Goal: Communication & Community: Participate in discussion

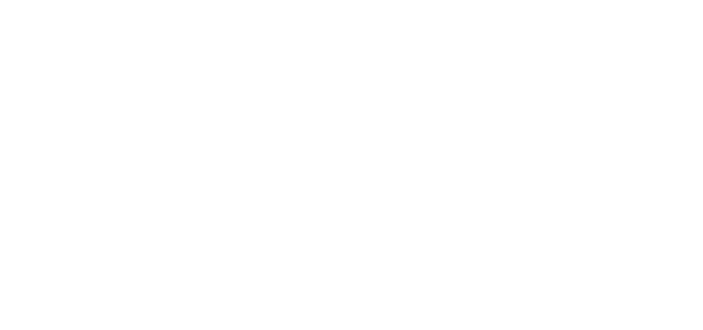
type textarea "x"
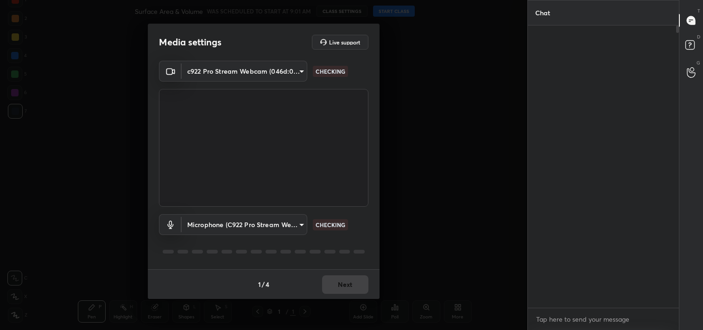
scroll to position [302, 148]
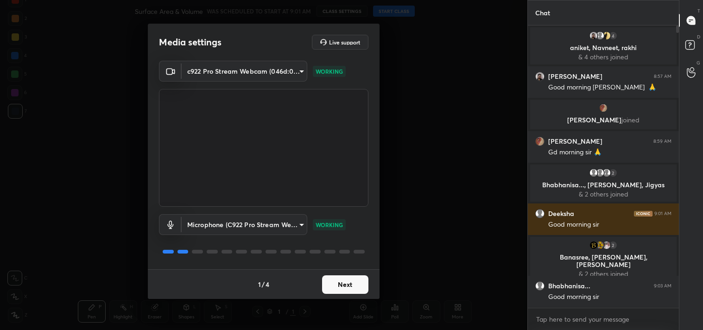
click at [342, 288] on button "Next" at bounding box center [345, 284] width 46 height 19
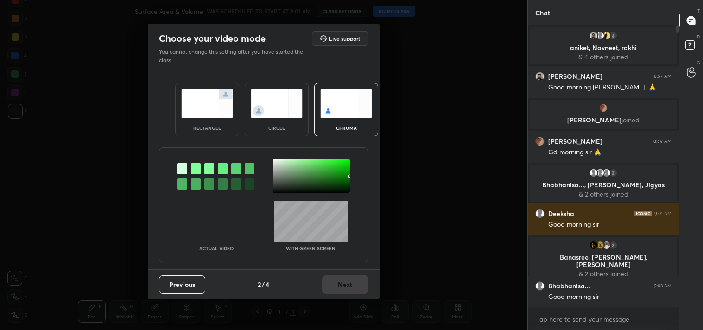
click at [208, 106] on img at bounding box center [207, 103] width 52 height 29
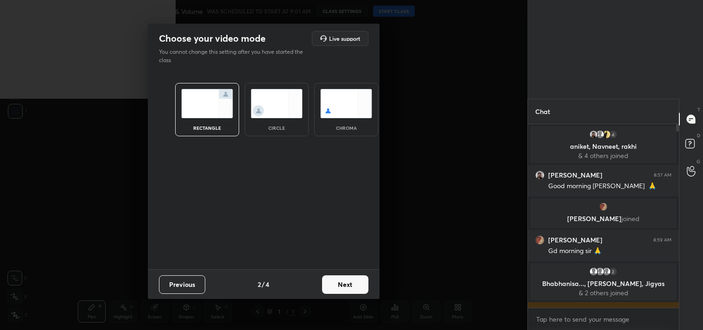
click at [351, 281] on button "Next" at bounding box center [345, 284] width 46 height 19
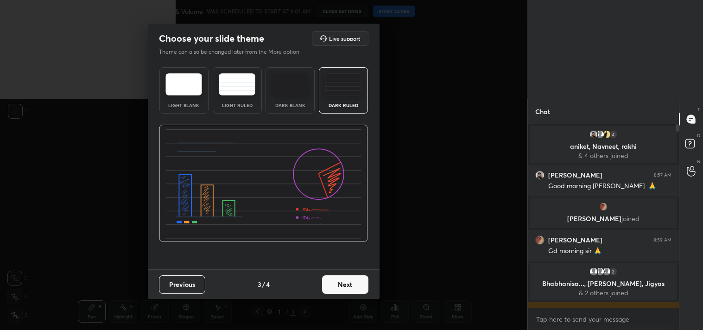
click at [345, 289] on button "Next" at bounding box center [345, 284] width 46 height 19
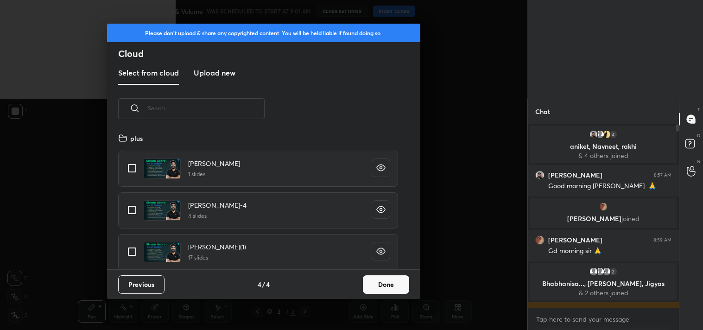
scroll to position [137, 298]
drag, startPoint x: 128, startPoint y: 168, endPoint x: 314, endPoint y: 214, distance: 192.4
click at [128, 169] on input "grid" at bounding box center [131, 168] width 19 height 19
checkbox input "true"
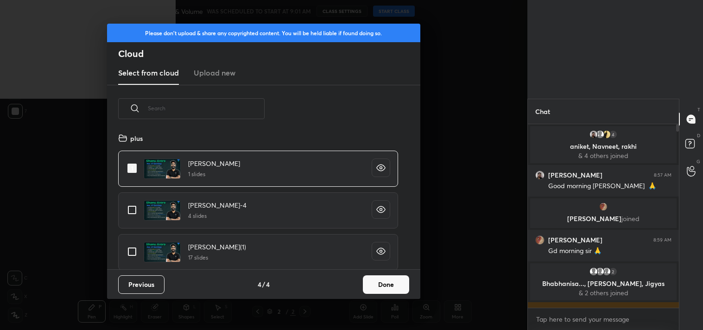
drag, startPoint x: 390, startPoint y: 281, endPoint x: 411, endPoint y: 315, distance: 40.2
click at [390, 281] on button "Done" at bounding box center [386, 284] width 46 height 19
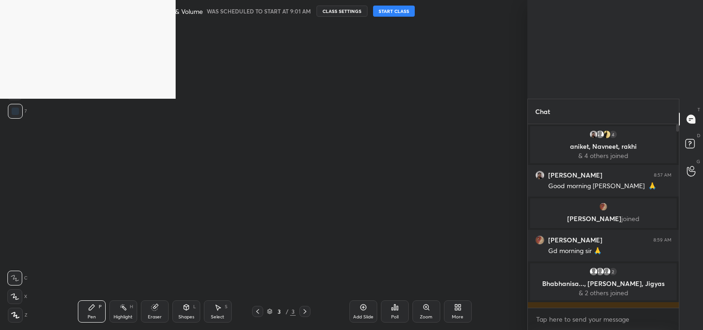
click at [395, 12] on button "START CLASS" at bounding box center [394, 11] width 42 height 11
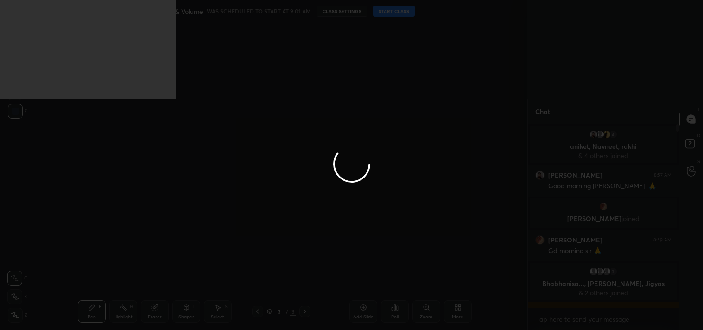
type textarea "x"
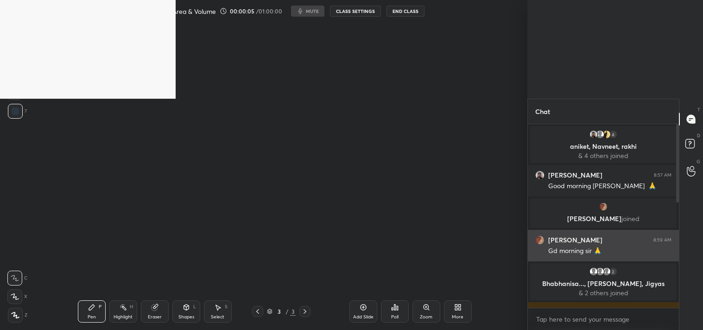
scroll to position [256, 0]
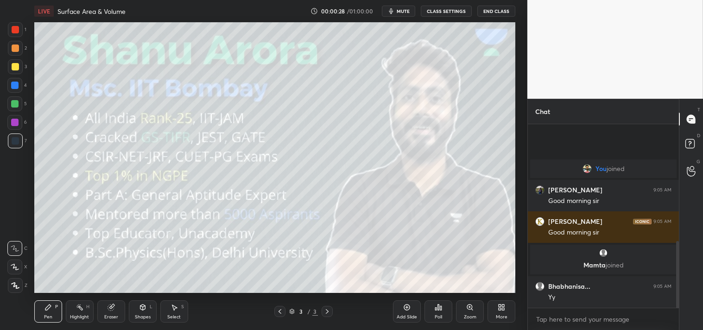
scroll to position [352, 0]
click at [503, 316] on div "More" at bounding box center [502, 317] width 12 height 5
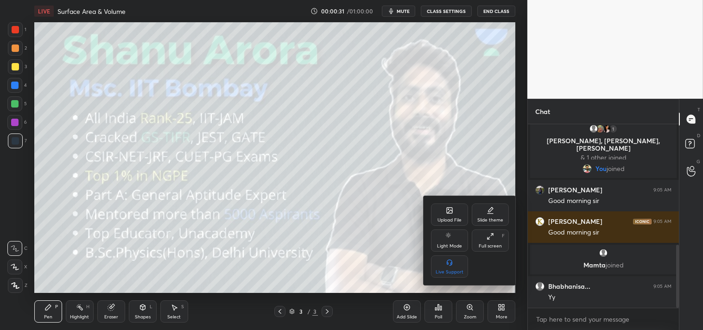
click at [448, 216] on div "Upload File" at bounding box center [449, 215] width 37 height 22
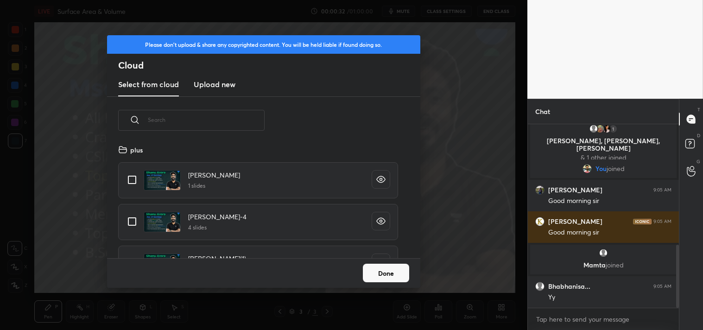
scroll to position [114, 298]
click at [223, 85] on h3 "Upload new" at bounding box center [215, 84] width 42 height 11
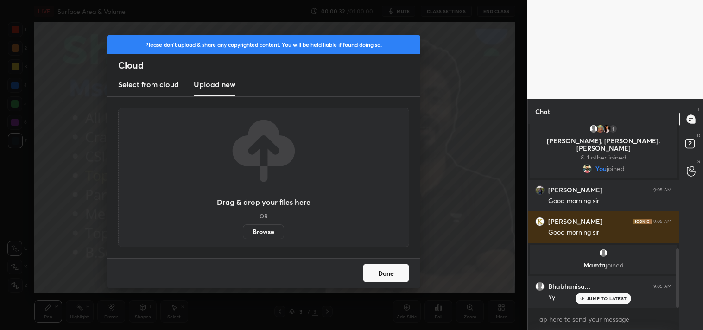
scroll to position [383, 0]
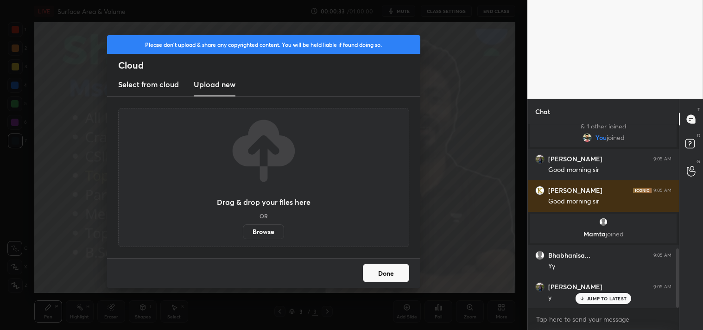
click at [254, 232] on label "Browse" at bounding box center [263, 231] width 41 height 15
click at [243, 232] on input "Browse" at bounding box center [243, 231] width 0 height 15
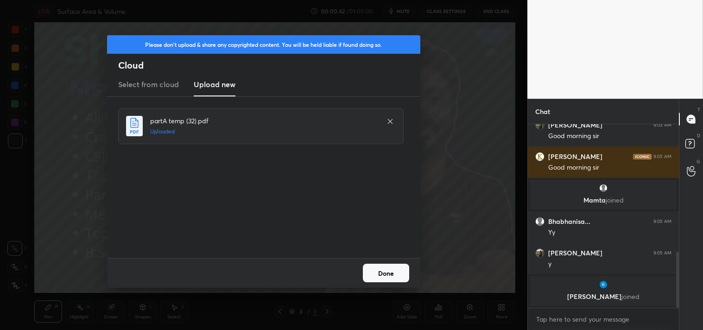
click at [395, 272] on button "Done" at bounding box center [386, 273] width 46 height 19
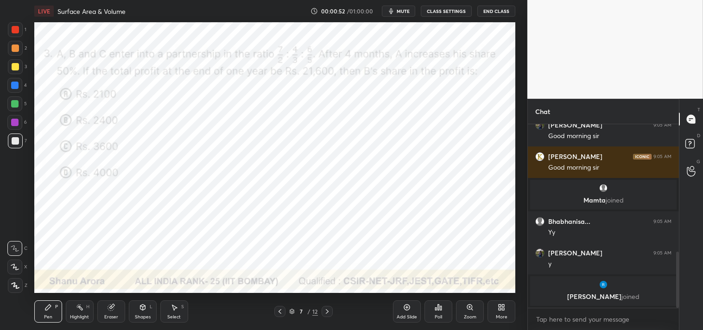
click at [405, 310] on icon at bounding box center [406, 307] width 7 height 7
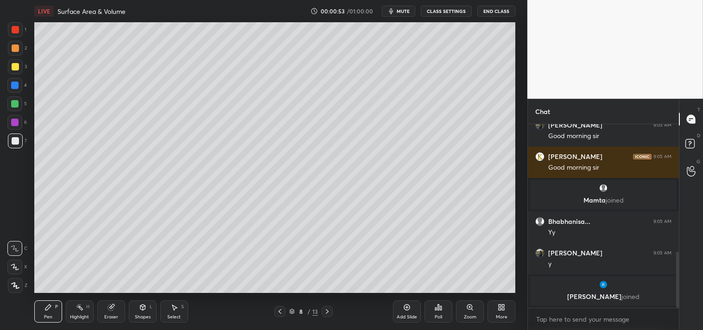
click at [12, 69] on div at bounding box center [15, 66] width 7 height 7
click at [19, 74] on div "3" at bounding box center [17, 68] width 19 height 19
click at [113, 313] on div "Eraser" at bounding box center [111, 311] width 28 height 22
click at [43, 309] on div "Pen P" at bounding box center [48, 311] width 28 height 22
click at [45, 309] on icon at bounding box center [48, 307] width 7 height 7
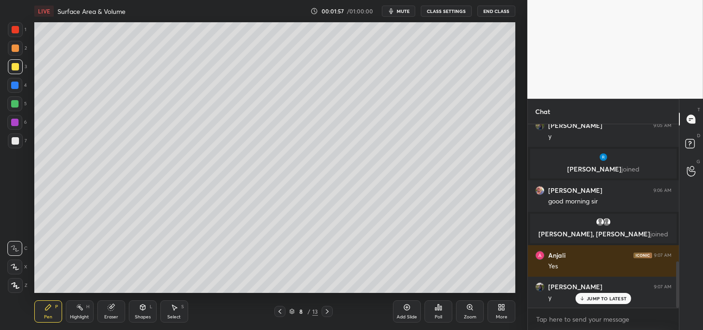
scroll to position [577, 0]
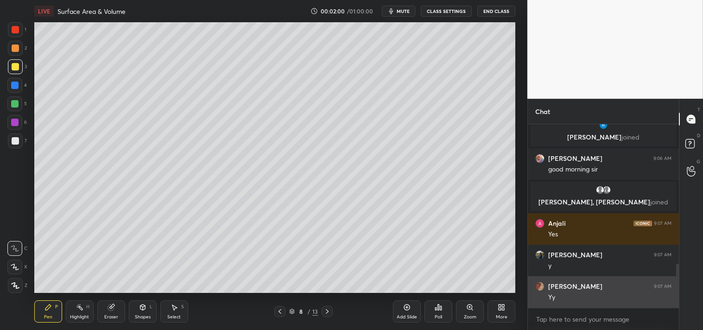
click at [591, 283] on div "[PERSON_NAME] 9:07 AM" at bounding box center [604, 286] width 136 height 9
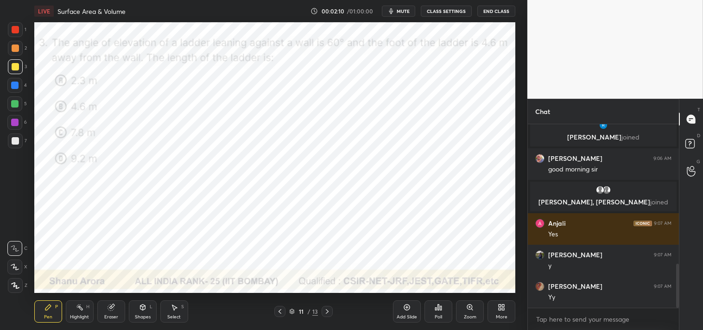
click at [16, 19] on div "1 2 3 4 5 6 7 C X Z C X Z E E Erase all H H LIVE Surface Area & Volume 00:02:10…" at bounding box center [260, 165] width 520 height 330
click at [17, 27] on div at bounding box center [15, 29] width 7 height 7
click at [19, 26] on div at bounding box center [15, 29] width 7 height 7
click at [17, 31] on div at bounding box center [15, 29] width 7 height 7
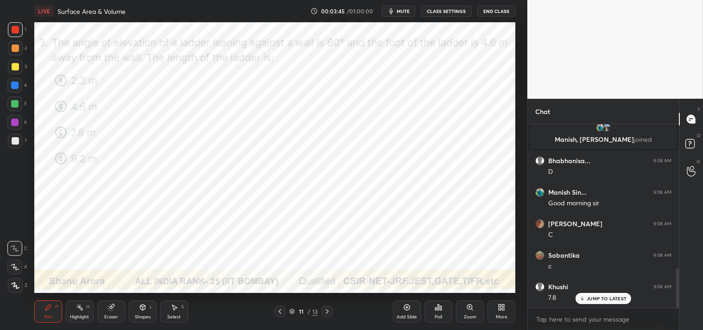
scroll to position [705, 0]
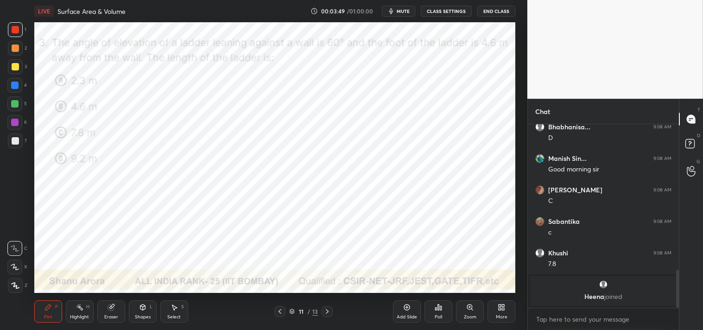
click at [146, 313] on div "Shapes L" at bounding box center [143, 311] width 28 height 22
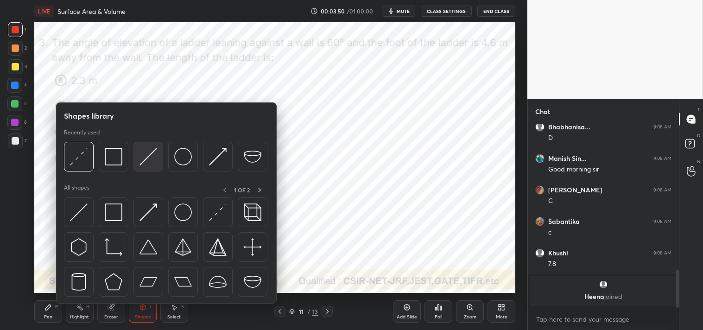
click at [147, 159] on img at bounding box center [149, 157] width 18 height 18
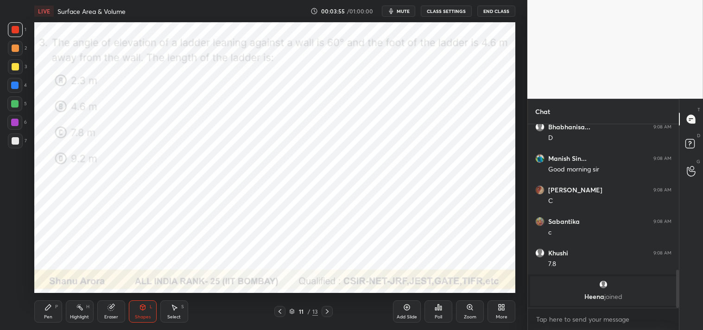
click at [47, 311] on icon at bounding box center [48, 307] width 7 height 7
click at [47, 308] on icon at bounding box center [48, 308] width 6 height 6
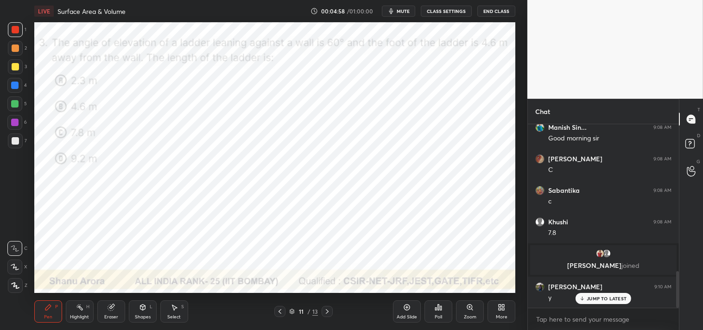
click at [84, 306] on div "Highlight H" at bounding box center [80, 311] width 28 height 22
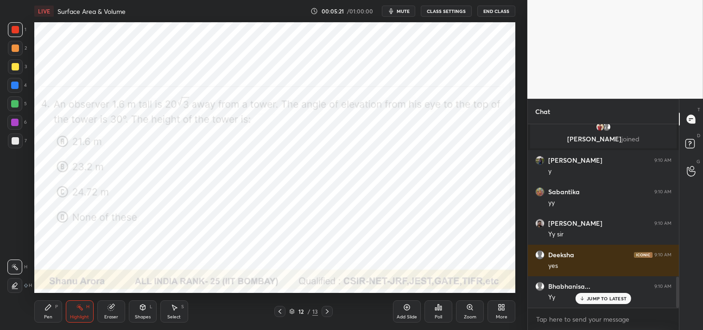
scroll to position [894, 0]
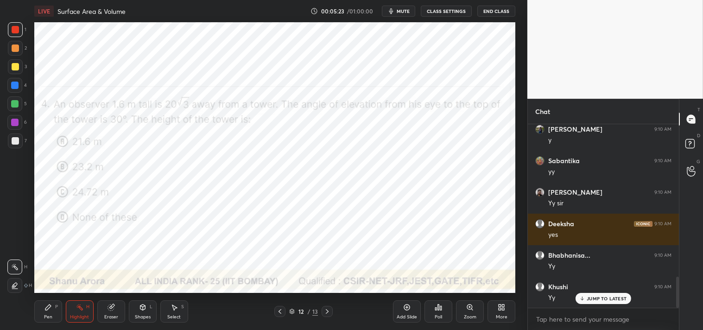
click at [42, 317] on div "Pen P" at bounding box center [48, 311] width 28 height 22
click at [43, 309] on div "Pen P" at bounding box center [48, 311] width 28 height 22
click at [570, 321] on textarea at bounding box center [604, 319] width 136 height 15
type textarea "x"
type textarea "t"
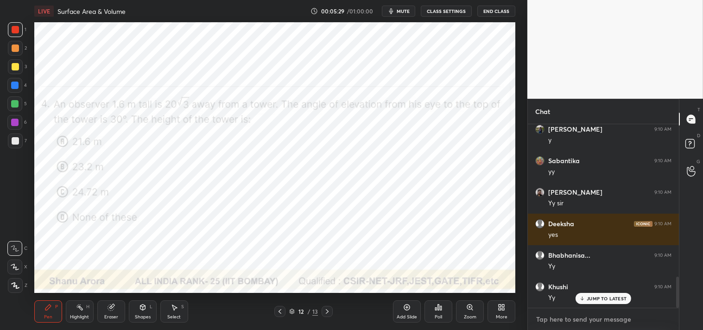
type textarea "x"
type textarea "t."
type textarea "x"
type textarea "t.m"
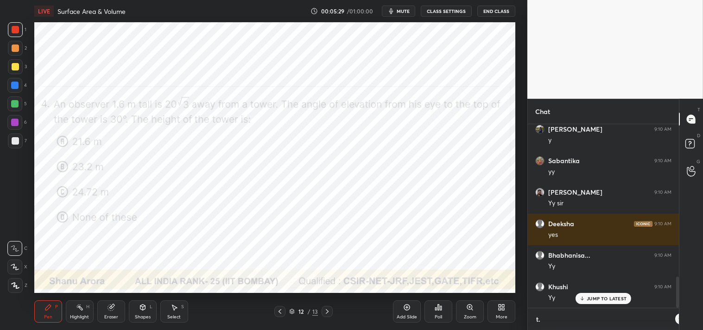
type textarea "x"
type textarea "[DOMAIN_NAME]"
type textarea "x"
type textarea "[DOMAIN_NAME][URL]"
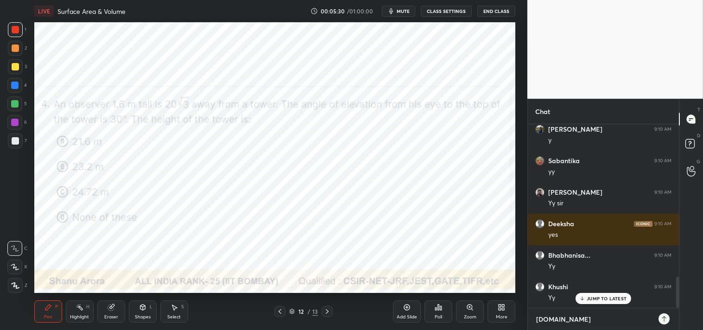
type textarea "x"
type textarea "[DOMAIN_NAME][URL]"
type textarea "x"
type textarea "[DOMAIN_NAME][URL]"
type textarea "x"
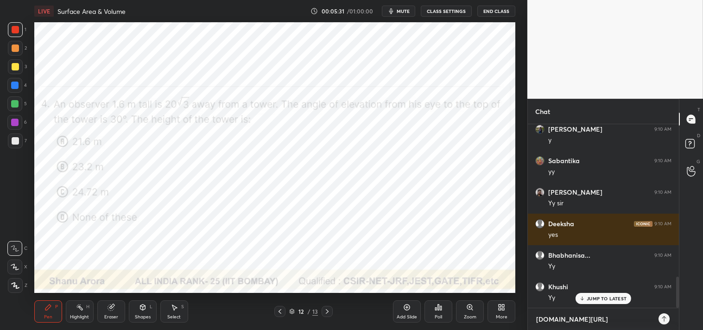
type textarea "[DOMAIN_NAME][URL]"
type textarea "x"
type textarea "[DOMAIN_NAME][URL]"
type textarea "x"
type textarea "[DOMAIN_NAME][URL][PERSON_NAME]"
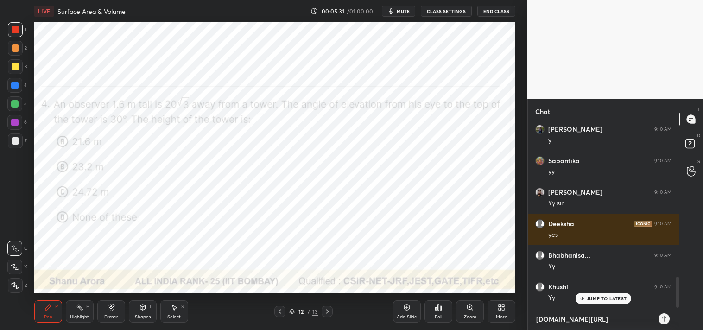
type textarea "x"
type textarea "[DOMAIN_NAME][URL]"
type textarea "x"
type textarea "[DOMAIN_NAME][URL]"
type textarea "x"
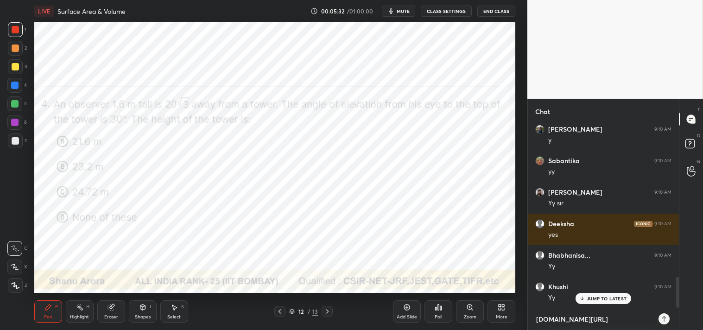
type textarea "[DOMAIN_NAME][URL]"
type textarea "x"
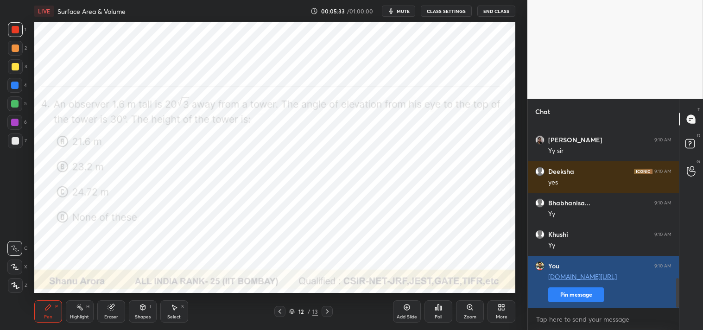
click at [570, 289] on button "Pin message" at bounding box center [577, 294] width 56 height 15
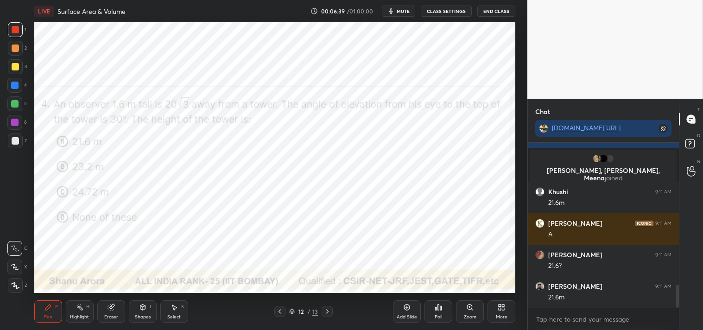
scroll to position [1033, 0]
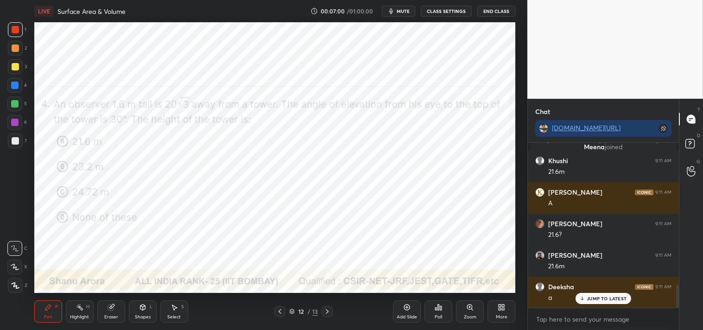
click at [144, 309] on icon at bounding box center [142, 308] width 5 height 6
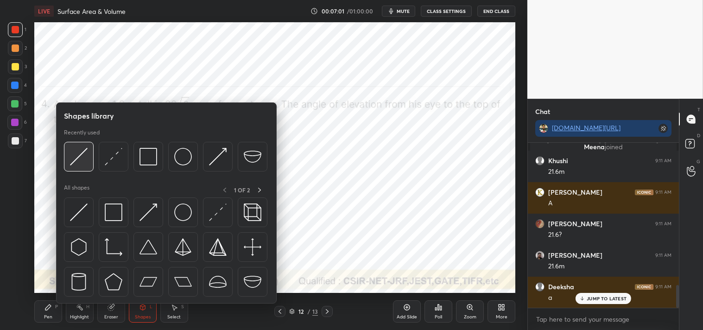
click at [84, 155] on img at bounding box center [79, 157] width 18 height 18
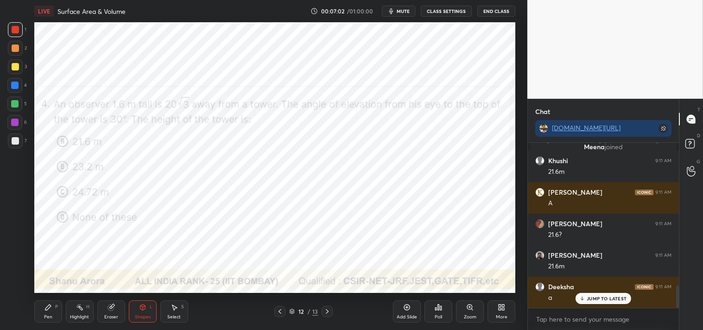
scroll to position [1064, 0]
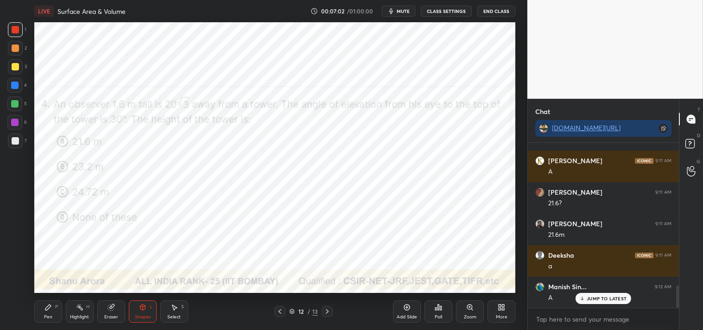
click at [132, 314] on div "Shapes L" at bounding box center [143, 311] width 28 height 22
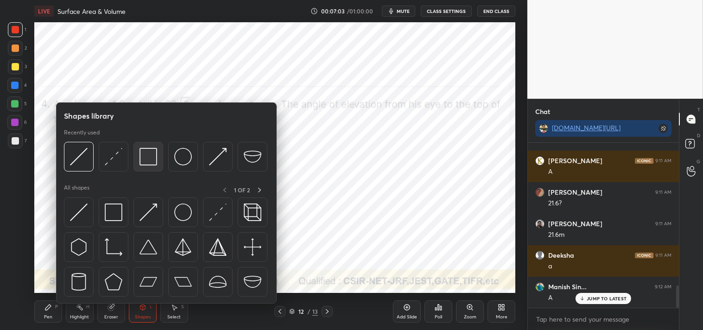
click at [155, 161] on img at bounding box center [149, 157] width 18 height 18
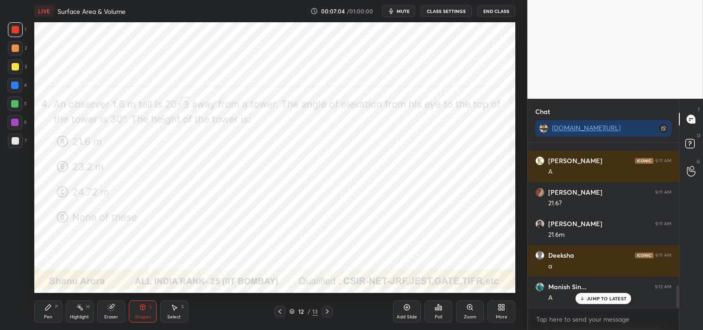
click at [144, 309] on icon at bounding box center [142, 308] width 5 height 6
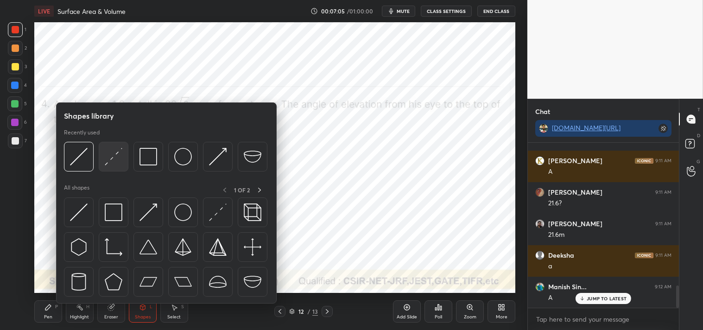
click at [118, 151] on img at bounding box center [114, 157] width 18 height 18
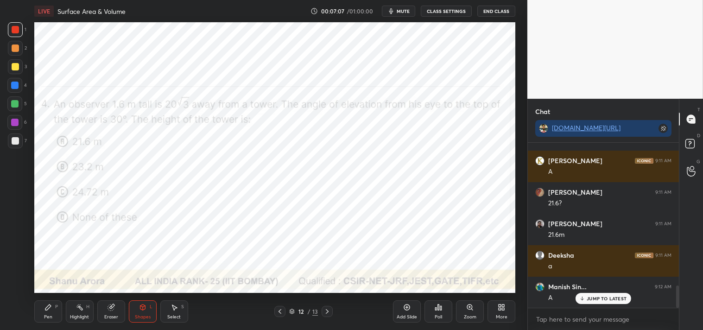
click at [145, 307] on icon at bounding box center [142, 308] width 5 height 6
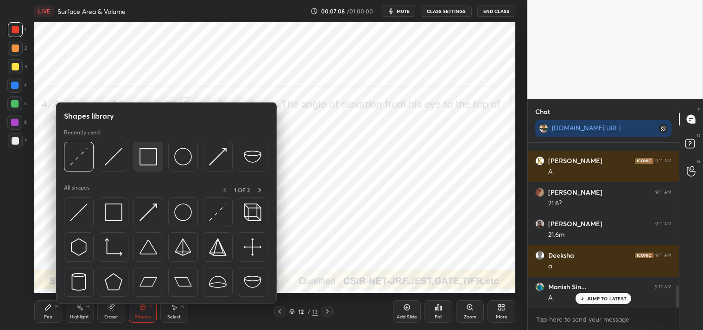
click at [151, 159] on img at bounding box center [149, 157] width 18 height 18
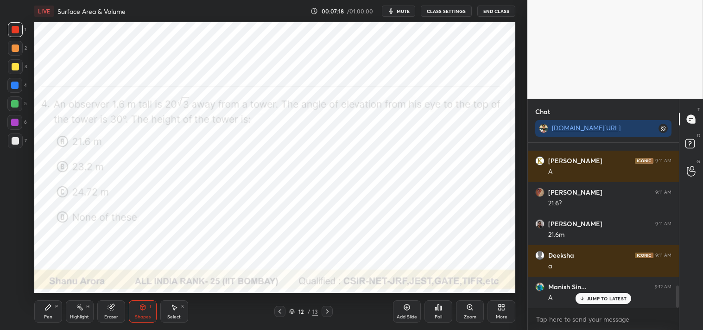
click at [146, 312] on div "Shapes L" at bounding box center [143, 311] width 28 height 22
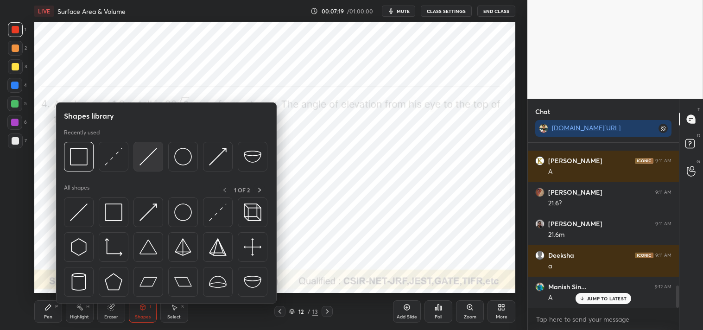
click at [141, 155] on img at bounding box center [149, 157] width 18 height 18
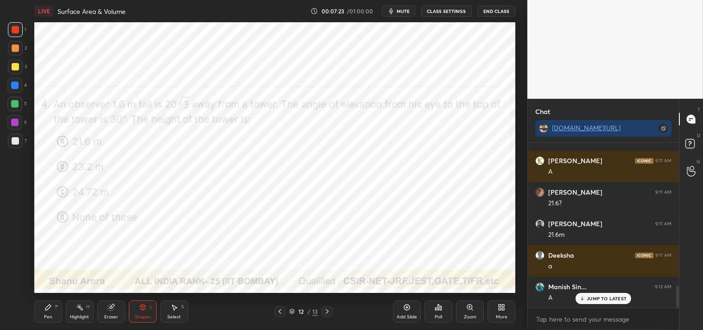
click at [49, 312] on div "Pen P" at bounding box center [48, 311] width 28 height 22
click at [136, 307] on div "Shapes L" at bounding box center [143, 311] width 28 height 22
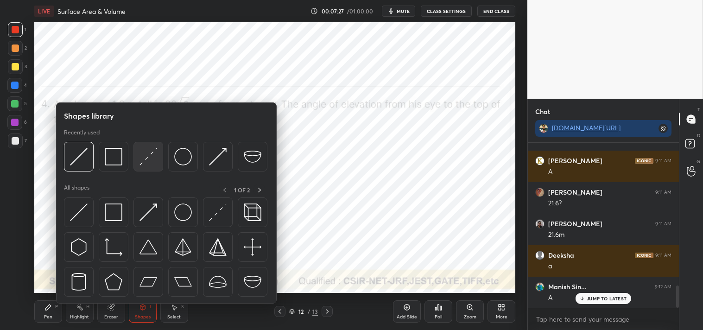
click at [147, 153] on img at bounding box center [149, 157] width 18 height 18
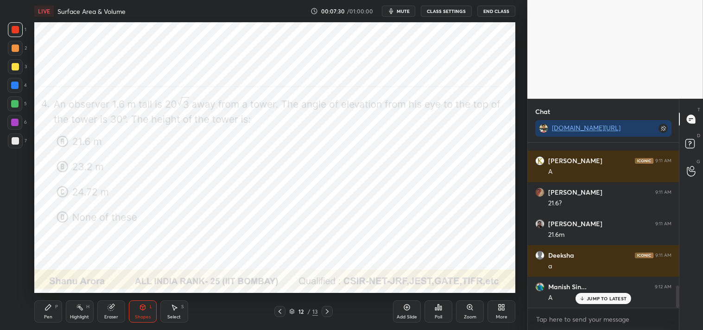
click at [33, 313] on div "LIVE Surface Area & Volume 00:07:30 / 01:00:00 mute CLASS SETTINGS End Class Se…" at bounding box center [275, 165] width 491 height 330
click at [33, 311] on div "LIVE Surface Area & Volume 00:07:30 / 01:00:00 mute CLASS SETTINGS End Class Se…" at bounding box center [275, 165] width 491 height 330
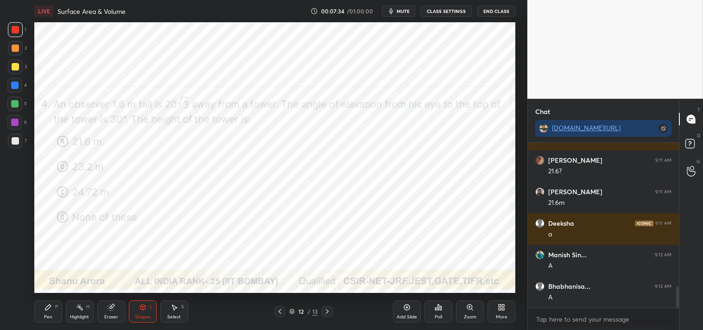
click at [50, 307] on icon at bounding box center [48, 308] width 6 height 6
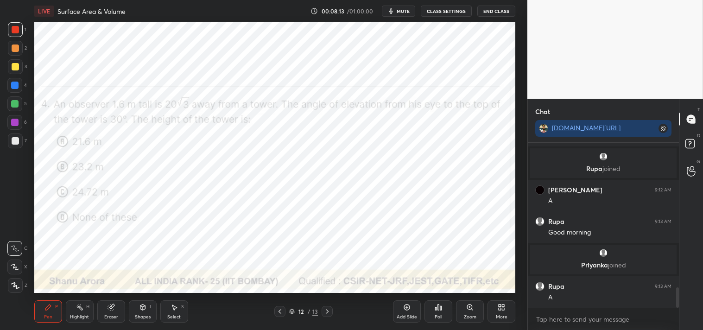
scroll to position [1212, 0]
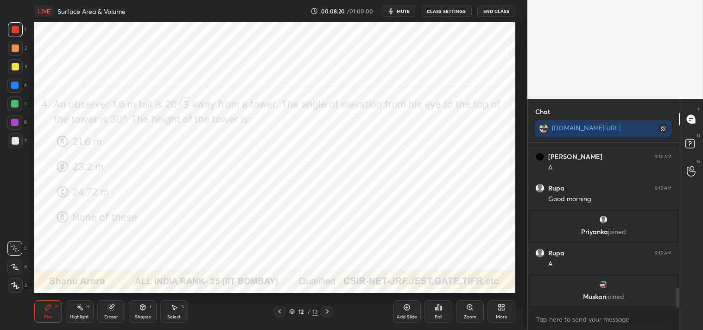
click at [20, 85] on div at bounding box center [14, 85] width 15 height 15
click at [20, 89] on div at bounding box center [14, 85] width 15 height 15
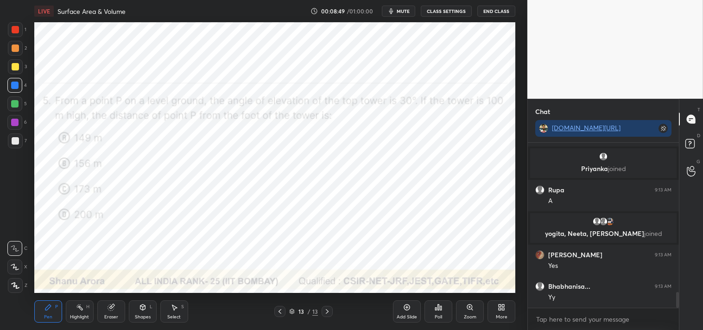
scroll to position [3, 2]
click at [16, 35] on div at bounding box center [15, 29] width 15 height 15
click at [17, 38] on div "1" at bounding box center [17, 31] width 19 height 19
type textarea "x"
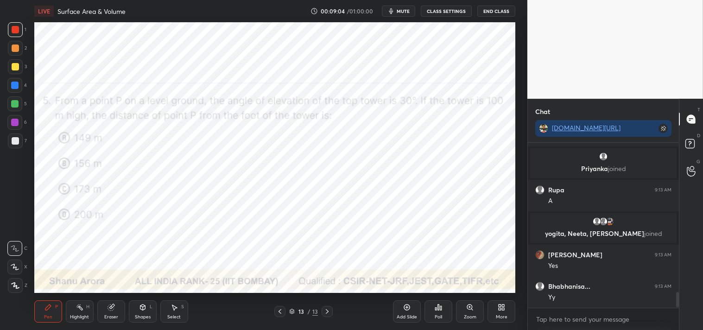
click at [406, 11] on span "mute" at bounding box center [403, 11] width 13 height 6
click at [393, 9] on button "unmute" at bounding box center [398, 11] width 33 height 11
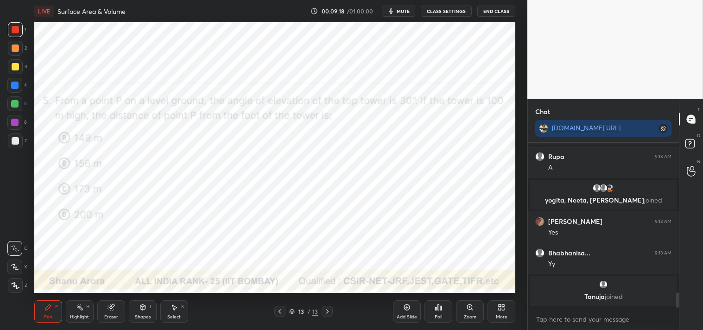
click at [402, 12] on span "mute" at bounding box center [403, 11] width 13 height 6
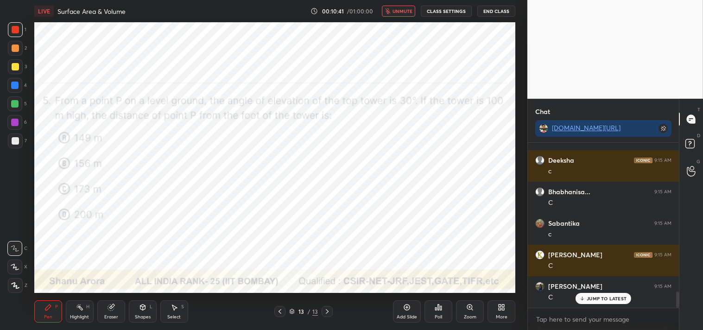
scroll to position [1506, 0]
click at [401, 12] on span "unmute" at bounding box center [403, 11] width 20 height 6
click at [144, 313] on div "Shapes L" at bounding box center [143, 311] width 28 height 22
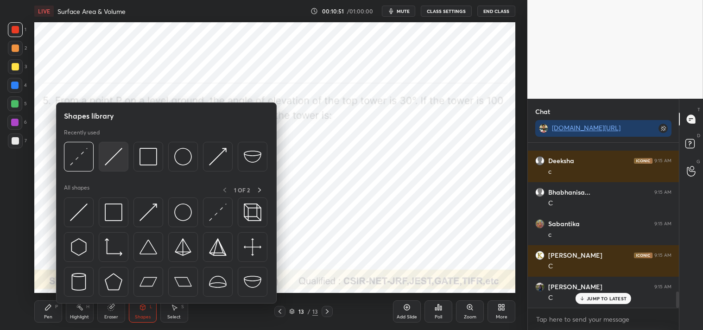
click at [110, 164] on img at bounding box center [114, 157] width 18 height 18
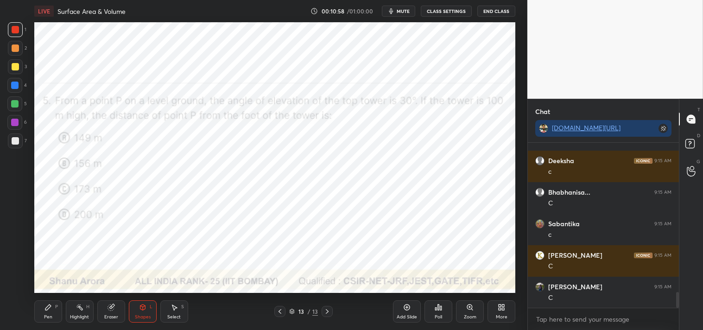
scroll to position [1539, 0]
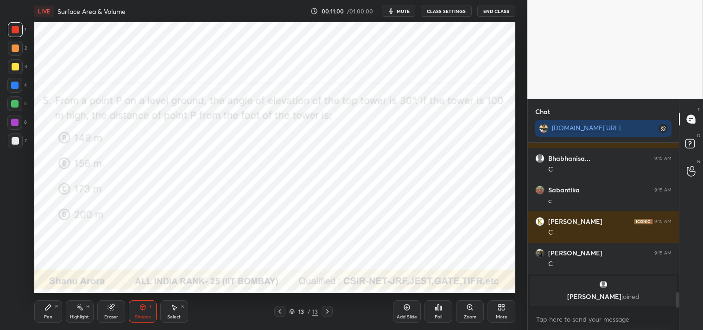
click at [54, 310] on div "Pen P" at bounding box center [48, 311] width 28 height 22
click at [109, 302] on div "Eraser" at bounding box center [111, 311] width 28 height 22
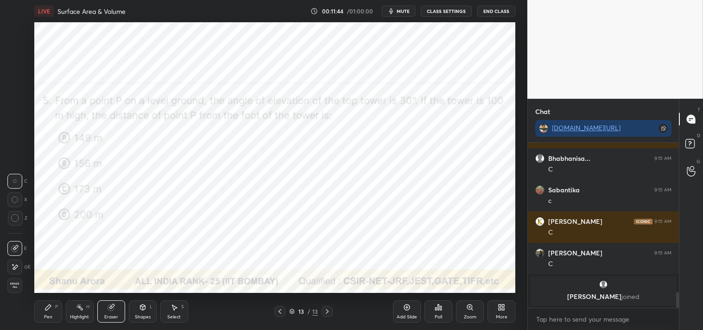
click at [109, 304] on icon at bounding box center [111, 307] width 7 height 7
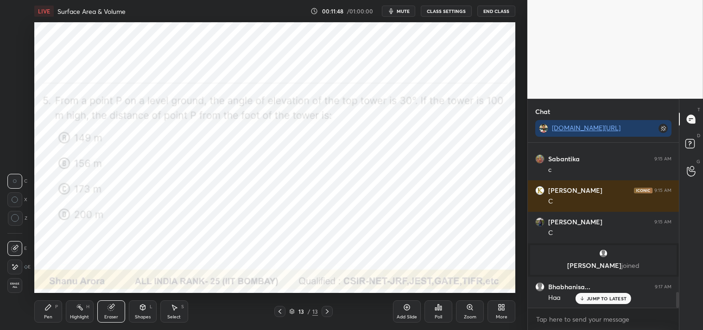
click at [16, 222] on circle at bounding box center [14, 218] width 7 height 7
click at [16, 223] on icon at bounding box center [15, 218] width 8 height 8
click at [49, 315] on div "Pen" at bounding box center [48, 317] width 8 height 5
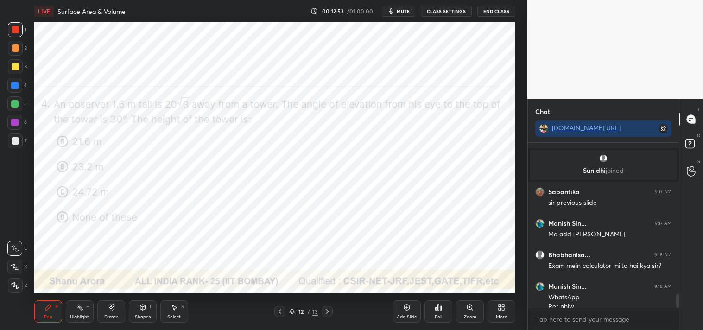
scroll to position [1804, 0]
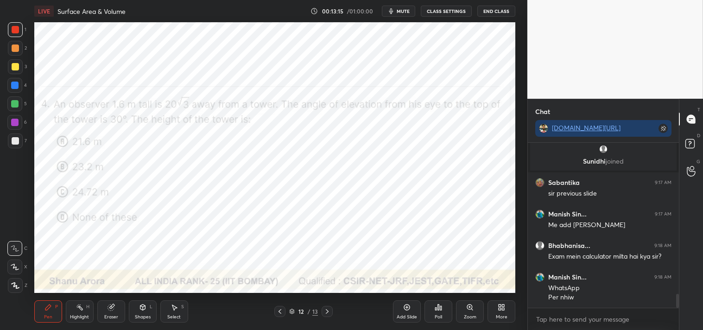
click at [404, 305] on icon at bounding box center [406, 307] width 7 height 7
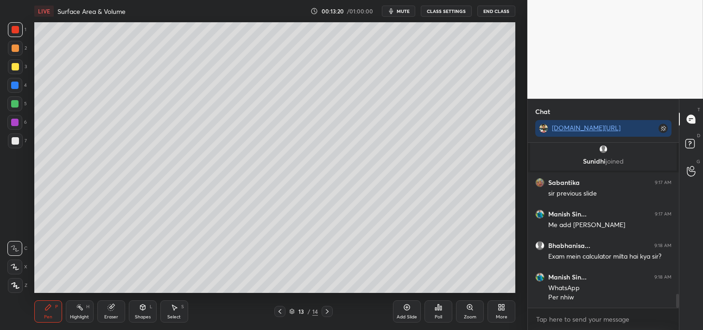
click at [145, 317] on div "Shapes" at bounding box center [143, 317] width 16 height 5
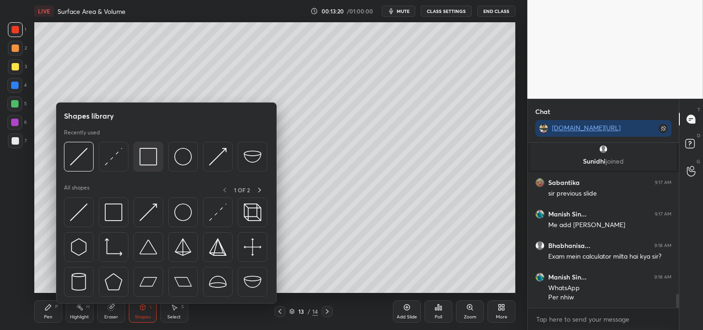
click at [151, 162] on img at bounding box center [149, 157] width 18 height 18
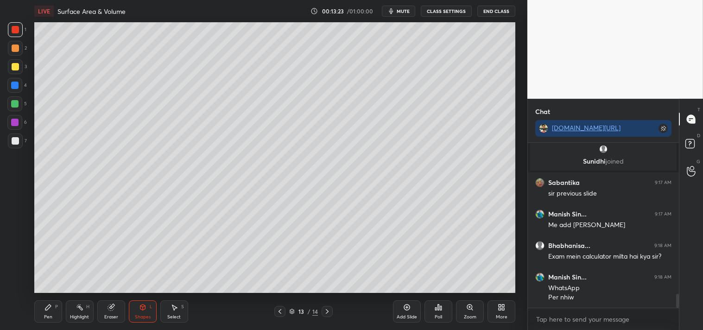
click at [136, 313] on div "Shapes L" at bounding box center [143, 311] width 28 height 22
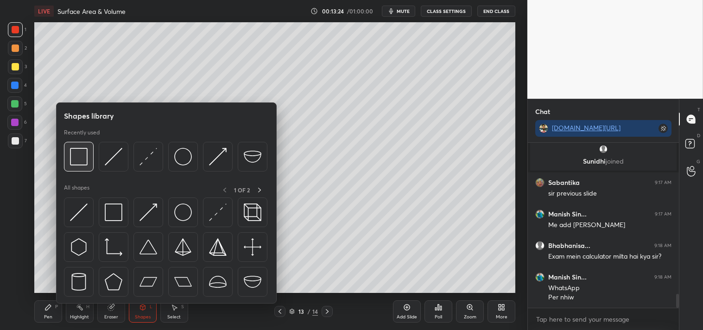
click at [75, 159] on img at bounding box center [79, 157] width 18 height 18
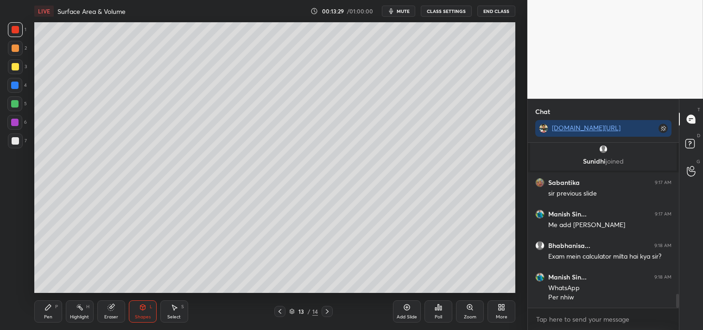
click at [49, 312] on div "Pen P" at bounding box center [48, 311] width 28 height 22
click at [144, 307] on icon at bounding box center [142, 308] width 5 height 6
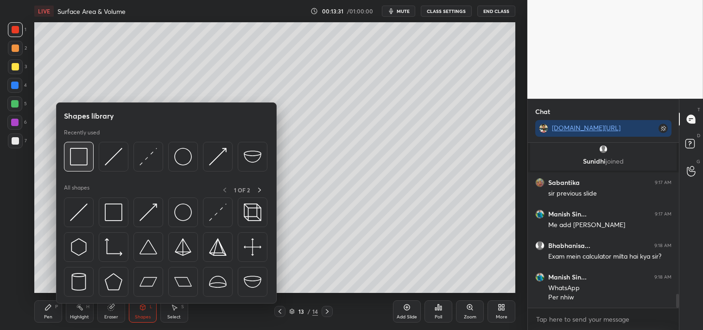
click at [77, 158] on img at bounding box center [79, 157] width 18 height 18
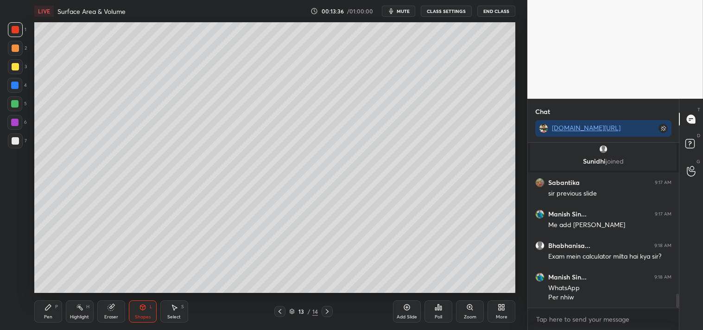
click at [40, 309] on div "Pen P" at bounding box center [48, 311] width 28 height 22
click at [47, 309] on icon at bounding box center [48, 308] width 6 height 6
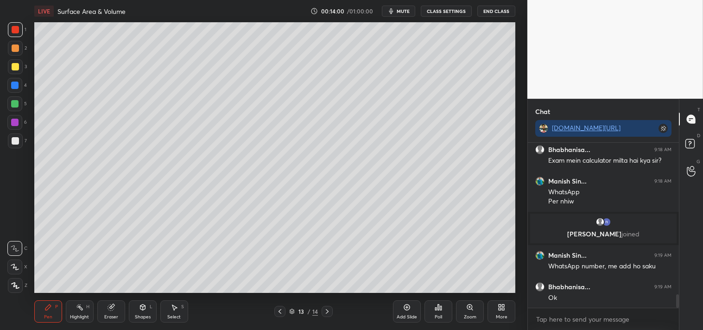
scroll to position [1840, 0]
click at [405, 312] on div "Add Slide" at bounding box center [407, 311] width 28 height 22
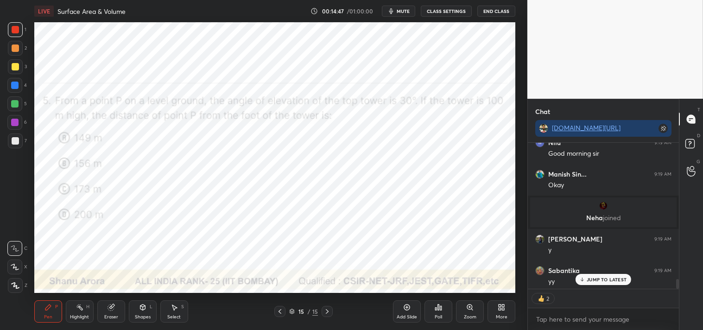
scroll to position [2052, 0]
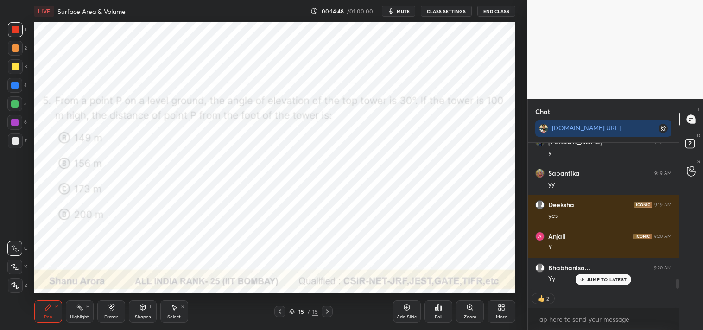
click at [499, 317] on div "More" at bounding box center [502, 317] width 12 height 5
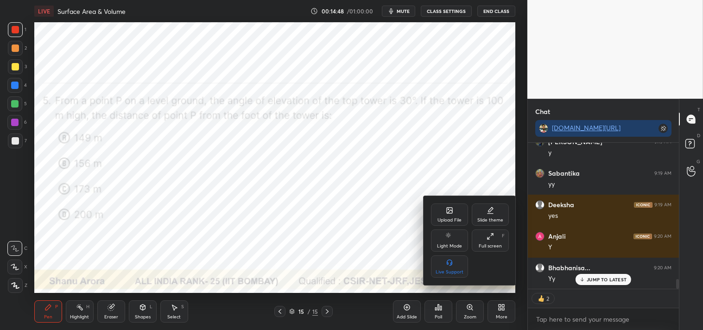
click at [449, 208] on icon at bounding box center [450, 211] width 6 height 6
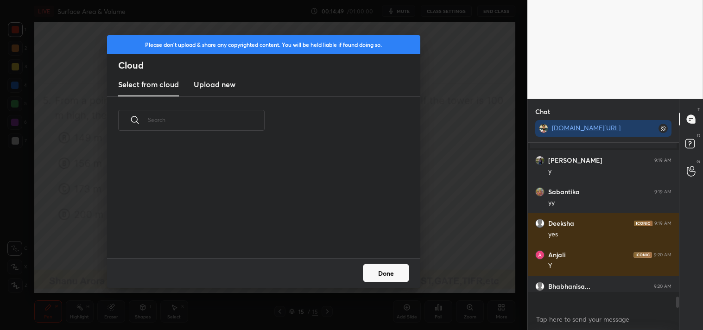
scroll to position [2033, 0]
click at [217, 89] on h3 "Upload new" at bounding box center [215, 84] width 42 height 11
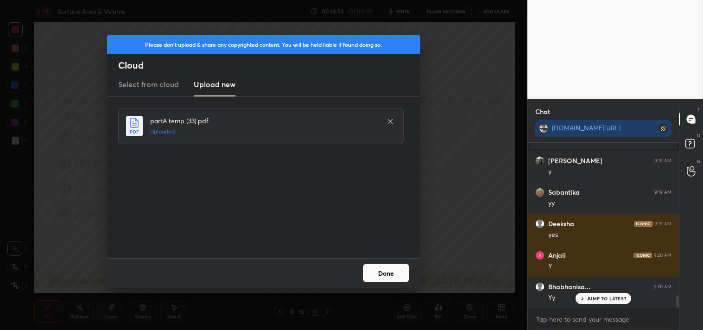
click at [393, 271] on button "Done" at bounding box center [386, 273] width 46 height 19
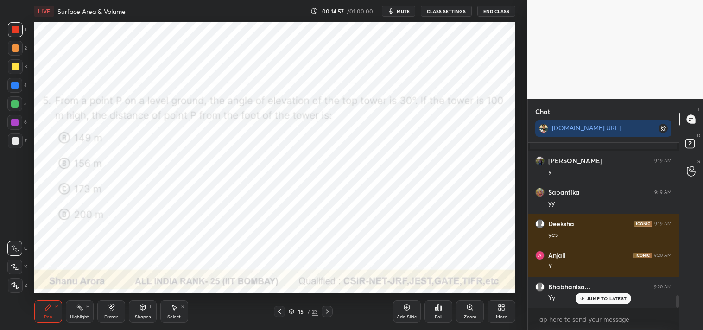
scroll to position [2065, 0]
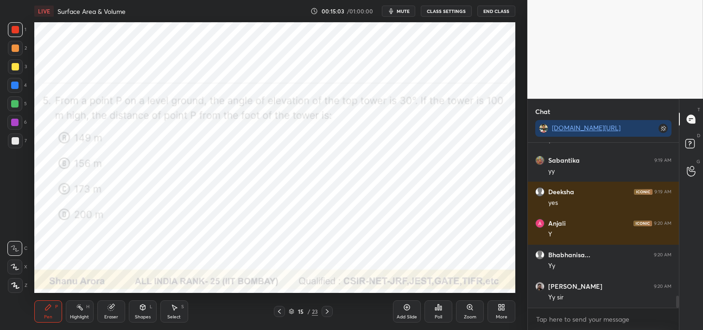
click at [409, 311] on icon at bounding box center [406, 307] width 7 height 7
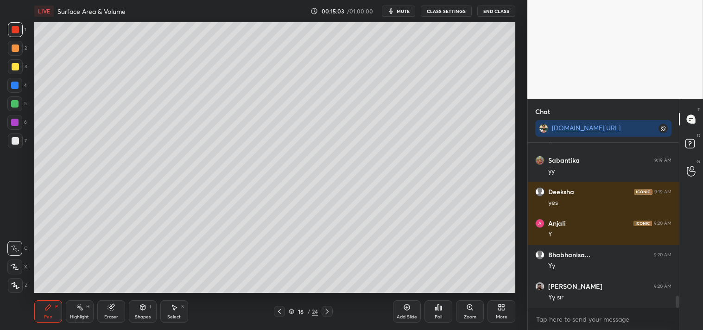
click at [15, 144] on div at bounding box center [15, 140] width 7 height 7
click at [17, 139] on div at bounding box center [15, 140] width 7 height 7
click at [139, 313] on div "Shapes L" at bounding box center [143, 311] width 28 height 22
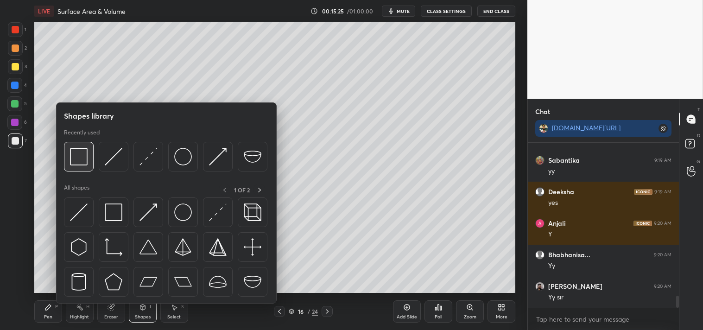
click at [73, 159] on img at bounding box center [79, 157] width 18 height 18
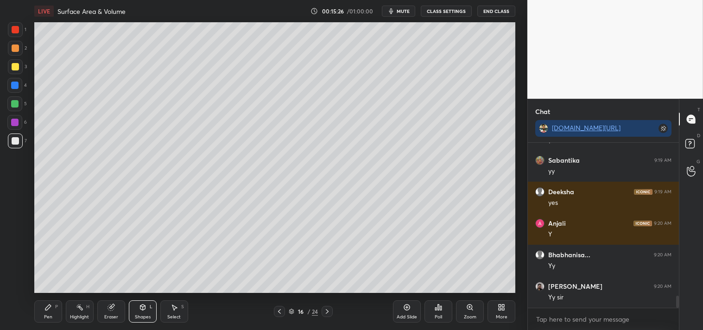
click at [397, 11] on button "mute" at bounding box center [398, 11] width 33 height 11
click at [399, 11] on span "unmute" at bounding box center [403, 11] width 20 height 6
click at [142, 312] on div "Shapes L" at bounding box center [143, 311] width 28 height 22
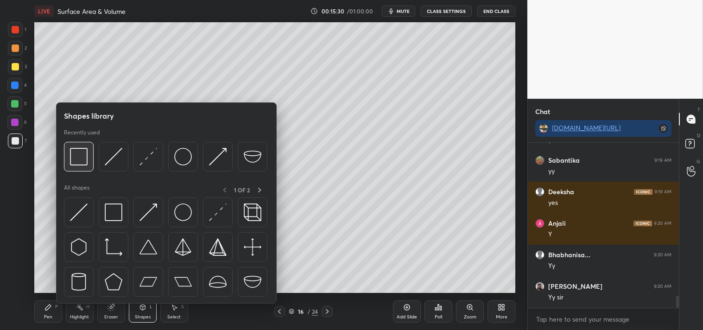
click at [82, 158] on img at bounding box center [79, 157] width 18 height 18
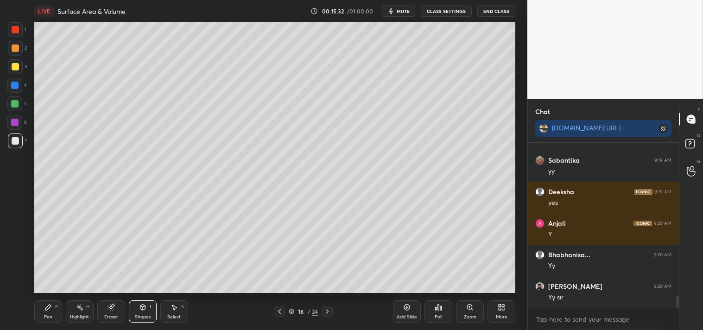
click at [48, 319] on div "Pen" at bounding box center [48, 317] width 8 height 5
click at [44, 311] on div "Pen P" at bounding box center [48, 311] width 28 height 22
click at [146, 317] on div "Shapes" at bounding box center [143, 317] width 16 height 5
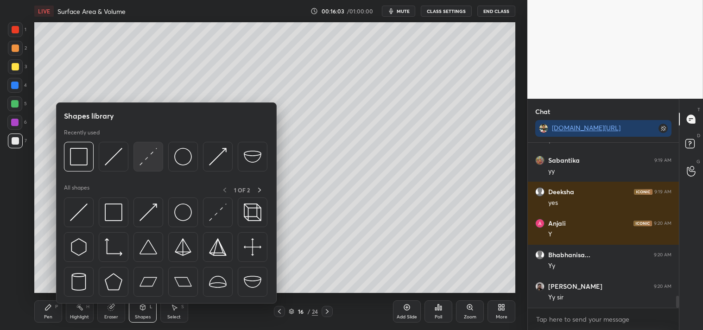
click at [145, 153] on img at bounding box center [149, 157] width 18 height 18
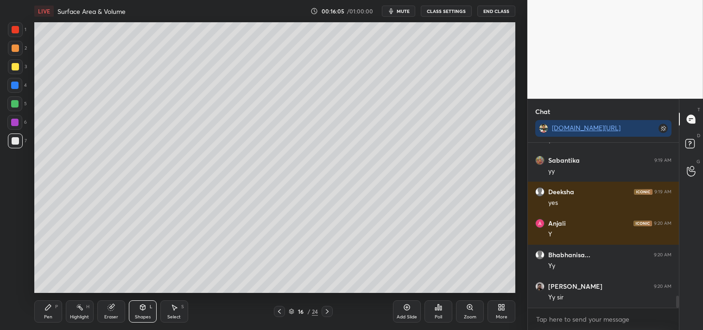
click at [53, 310] on div "Pen P" at bounding box center [48, 311] width 28 height 22
click at [137, 315] on div "Shapes" at bounding box center [143, 317] width 16 height 5
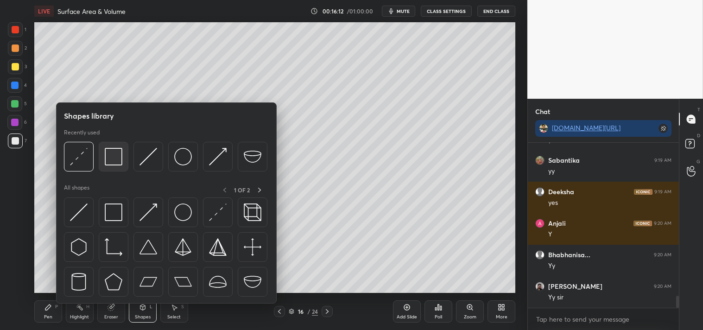
click at [118, 160] on img at bounding box center [114, 157] width 18 height 18
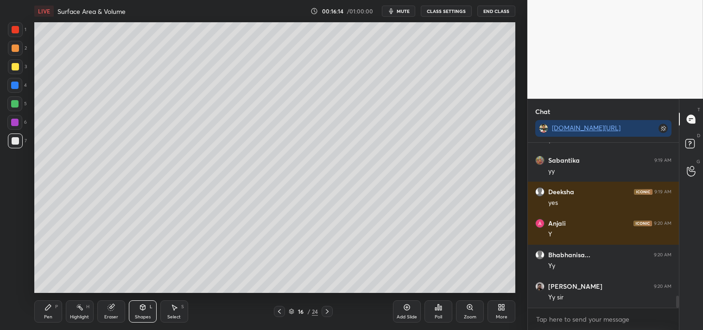
click at [50, 315] on div "Pen" at bounding box center [48, 317] width 8 height 5
click at [49, 309] on icon at bounding box center [48, 307] width 7 height 7
click at [79, 318] on div "Highlight" at bounding box center [79, 317] width 19 height 5
click at [79, 320] on div "Highlight H" at bounding box center [80, 311] width 28 height 22
click at [42, 318] on div "Pen P" at bounding box center [48, 311] width 28 height 22
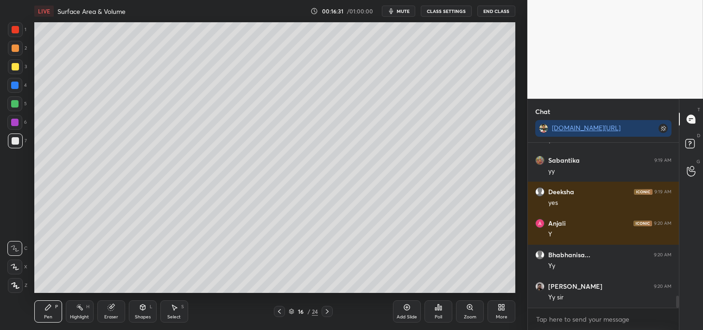
click at [50, 318] on div "Pen" at bounding box center [48, 317] width 8 height 5
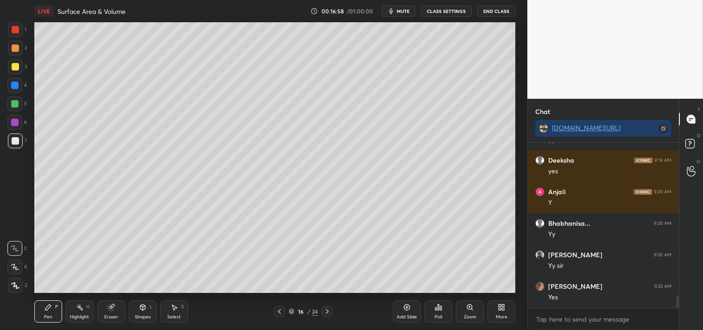
click at [413, 308] on div "Add Slide" at bounding box center [407, 311] width 28 height 22
click at [144, 307] on icon at bounding box center [142, 308] width 5 height 6
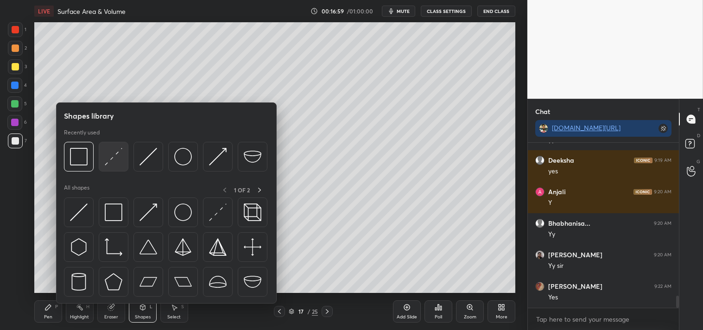
click at [122, 158] on img at bounding box center [114, 157] width 18 height 18
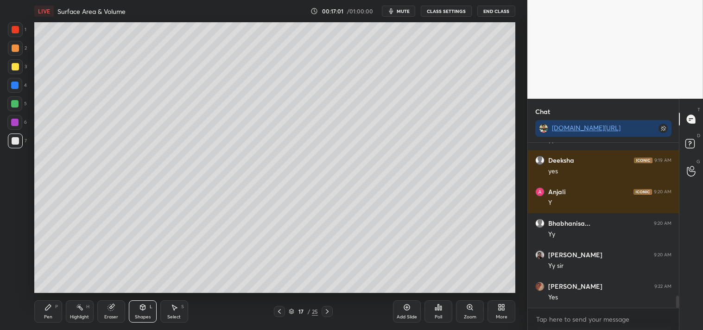
click at [472, 315] on div "Zoom" at bounding box center [470, 317] width 13 height 5
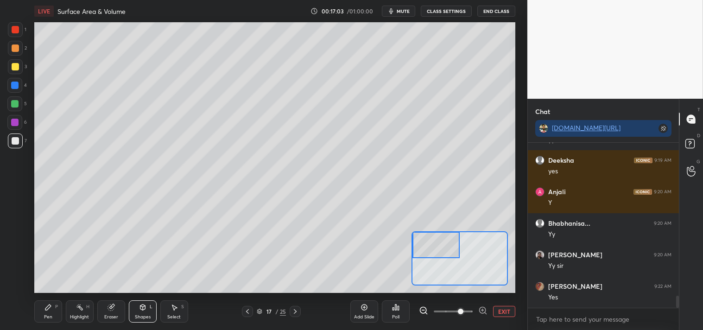
click at [49, 316] on div "Pen" at bounding box center [48, 317] width 8 height 5
click at [45, 317] on div "Pen" at bounding box center [48, 317] width 8 height 5
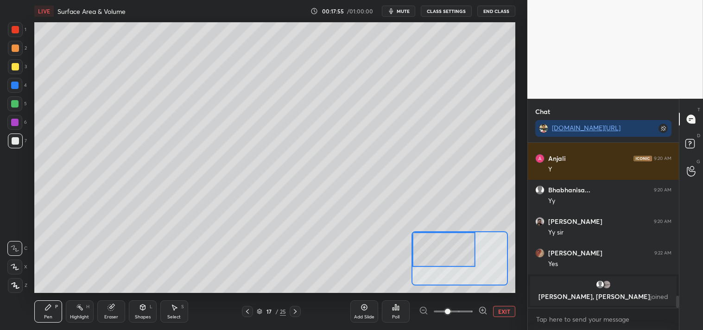
click at [17, 69] on div at bounding box center [15, 66] width 7 height 7
click at [16, 72] on div at bounding box center [15, 66] width 15 height 15
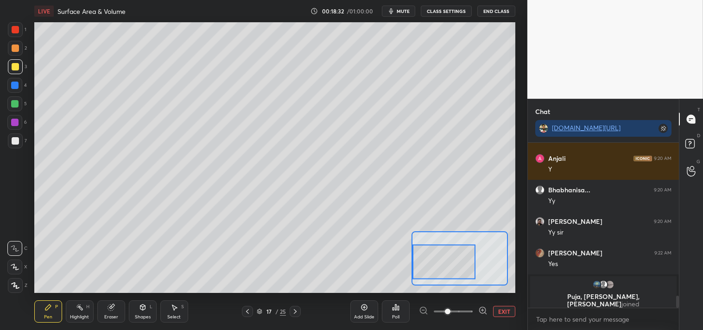
click at [82, 319] on div "Highlight" at bounding box center [79, 317] width 19 height 5
click at [40, 313] on div "Pen P" at bounding box center [48, 311] width 28 height 22
click at [55, 316] on div "Pen P" at bounding box center [48, 311] width 28 height 22
click at [506, 313] on button "EXIT" at bounding box center [504, 311] width 22 height 11
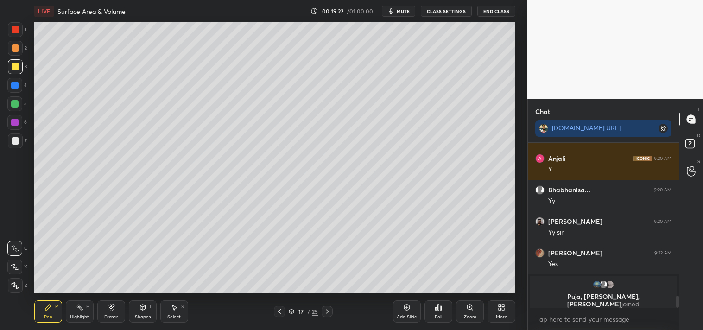
scroll to position [2110, 0]
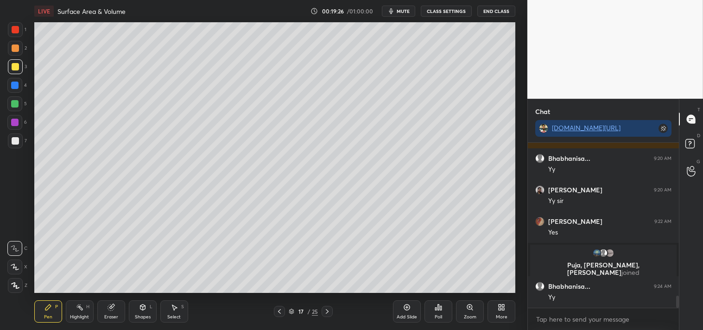
click at [464, 308] on div "Zoom" at bounding box center [470, 311] width 28 height 22
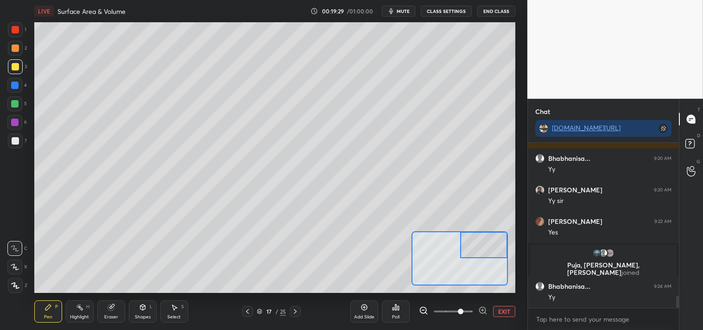
scroll to position [2141, 0]
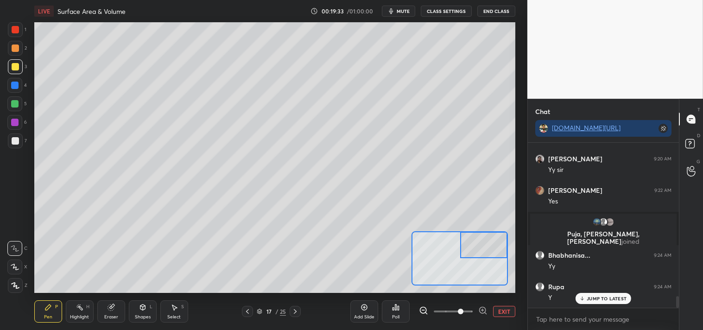
click at [146, 306] on icon at bounding box center [142, 307] width 7 height 7
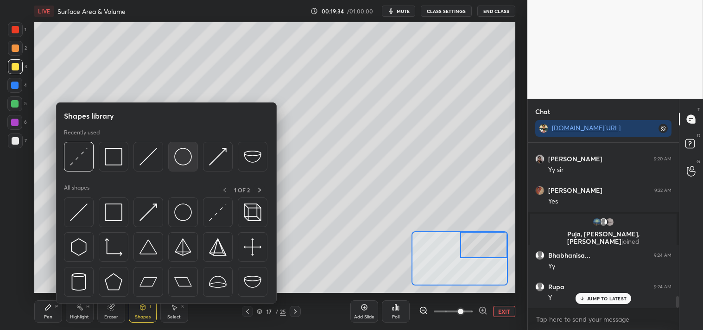
click at [188, 156] on img at bounding box center [183, 157] width 18 height 18
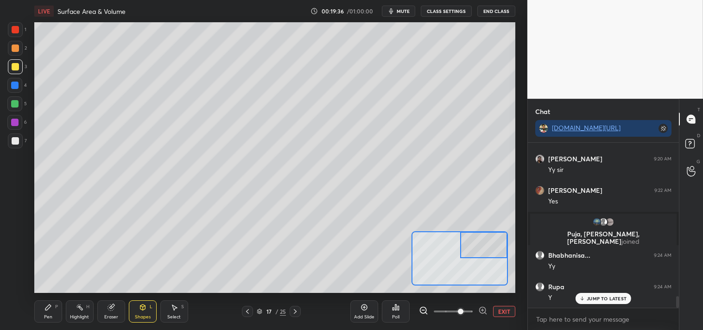
click at [46, 312] on div "Pen P" at bounding box center [48, 311] width 28 height 22
click at [52, 307] on div "Pen P" at bounding box center [48, 311] width 28 height 22
click at [152, 317] on div "Shapes L" at bounding box center [143, 311] width 28 height 22
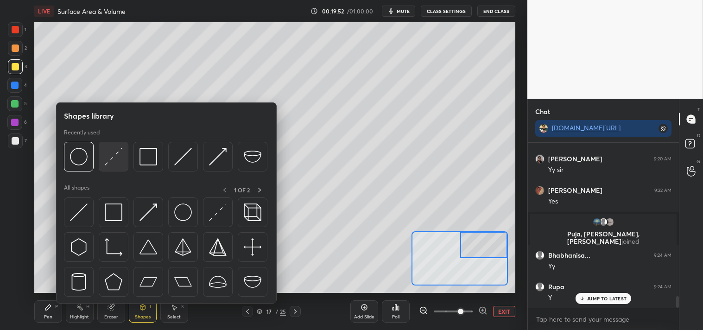
click at [108, 167] on div at bounding box center [114, 157] width 30 height 30
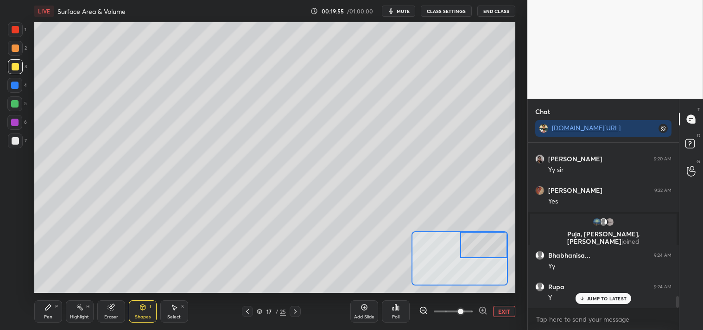
click at [50, 312] on div "Pen P" at bounding box center [48, 311] width 28 height 22
click at [57, 313] on div "Pen P" at bounding box center [48, 311] width 28 height 22
click at [497, 316] on button "EXIT" at bounding box center [504, 311] width 22 height 11
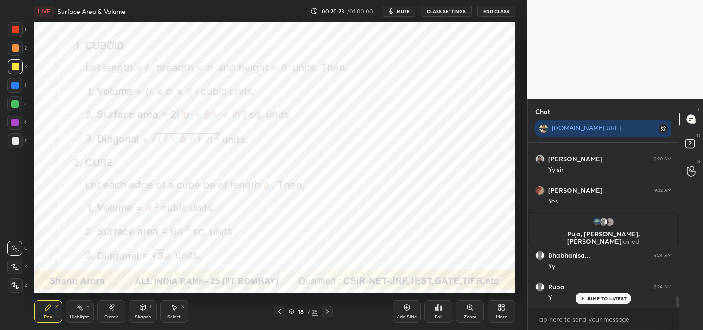
click at [138, 315] on div "Shapes" at bounding box center [143, 317] width 16 height 5
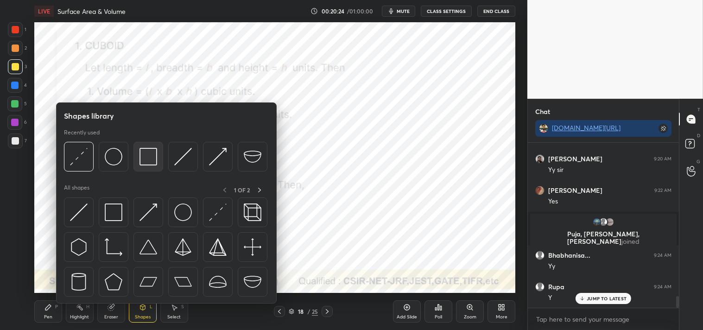
click at [145, 158] on img at bounding box center [149, 157] width 18 height 18
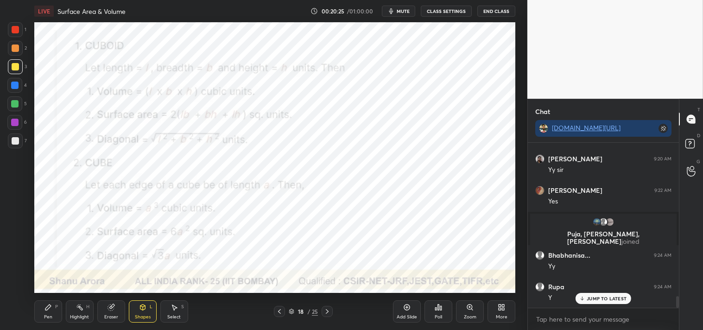
click at [17, 28] on div at bounding box center [15, 29] width 7 height 7
click at [145, 309] on icon at bounding box center [142, 308] width 5 height 6
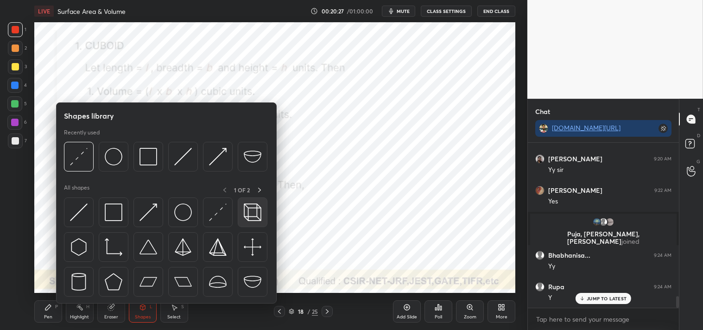
click at [255, 209] on img at bounding box center [253, 213] width 18 height 18
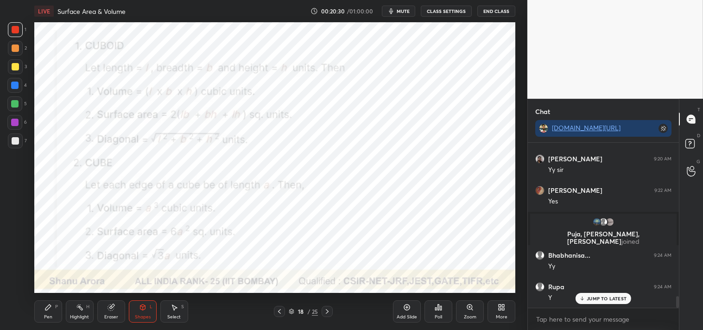
click at [37, 317] on div "Pen P" at bounding box center [48, 311] width 28 height 22
click at [43, 315] on div "Pen P" at bounding box center [48, 311] width 28 height 22
click at [76, 313] on div "Highlight H" at bounding box center [80, 311] width 28 height 22
click at [79, 313] on div "Highlight H" at bounding box center [80, 311] width 28 height 22
click at [153, 314] on div "Shapes L" at bounding box center [143, 311] width 28 height 22
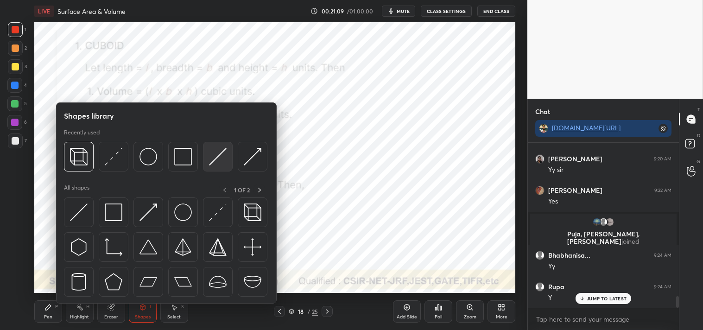
click at [222, 160] on img at bounding box center [218, 157] width 18 height 18
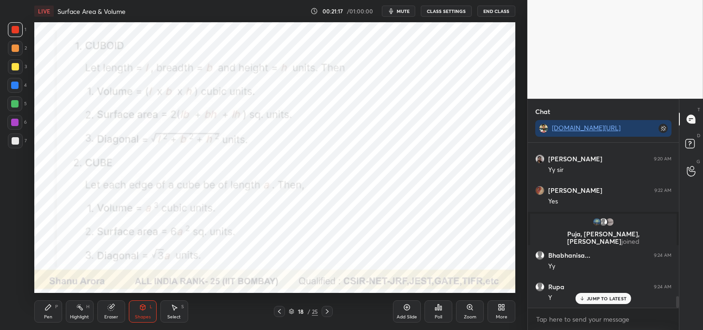
click at [63, 311] on div "Pen P Highlight H Eraser Shapes L Select S" at bounding box center [123, 311] width 179 height 22
click at [87, 311] on div "Highlight H" at bounding box center [80, 311] width 28 height 22
click at [85, 310] on div "Highlight H" at bounding box center [80, 311] width 28 height 22
click at [37, 309] on div "Pen P" at bounding box center [48, 311] width 28 height 22
click at [87, 315] on div "Highlight" at bounding box center [79, 317] width 19 height 5
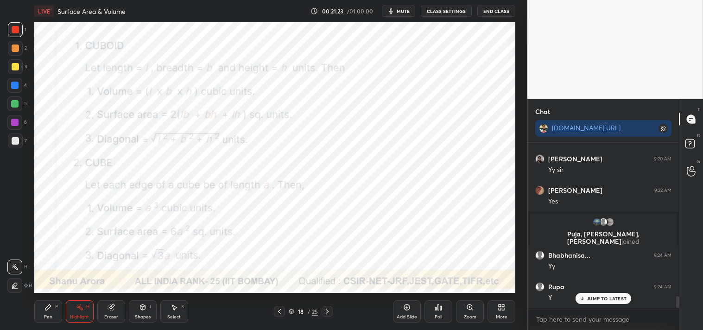
click at [149, 316] on div "Shapes" at bounding box center [143, 317] width 16 height 5
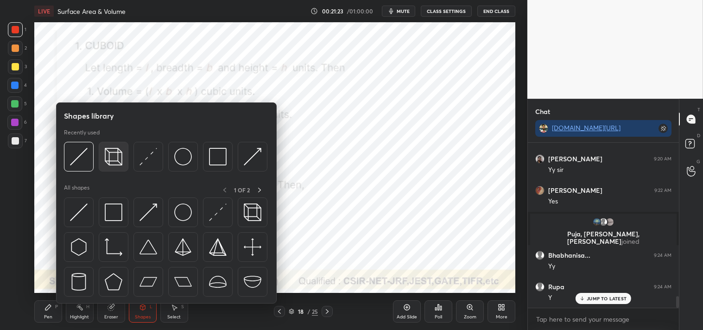
click at [116, 160] on img at bounding box center [114, 157] width 18 height 18
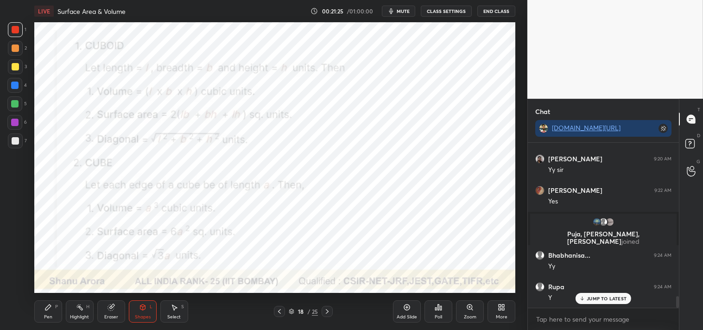
click at [40, 316] on div "Pen P" at bounding box center [48, 311] width 28 height 22
click at [82, 315] on div "Highlight" at bounding box center [79, 317] width 19 height 5
click at [87, 307] on div "H" at bounding box center [87, 307] width 3 height 5
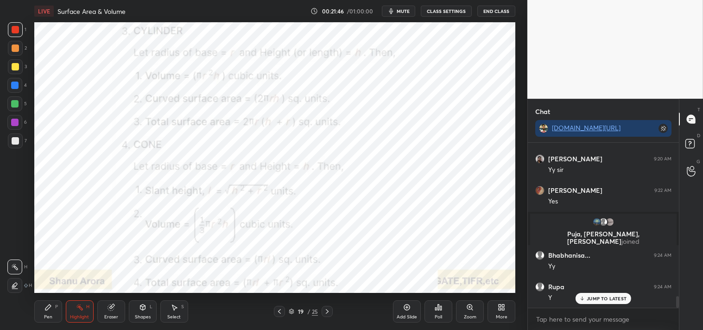
click at [41, 317] on div "Pen P" at bounding box center [48, 311] width 28 height 22
click at [42, 313] on div "Pen P" at bounding box center [48, 311] width 28 height 22
click at [146, 307] on icon at bounding box center [142, 307] width 7 height 7
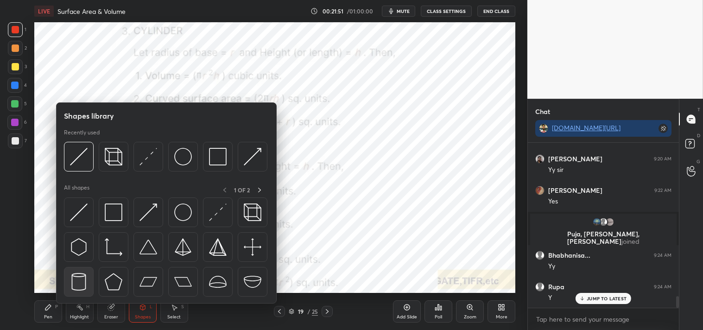
click at [83, 283] on img at bounding box center [79, 282] width 18 height 18
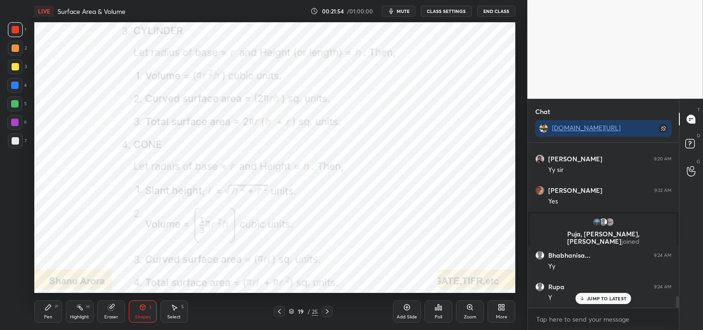
click at [44, 313] on div "Pen P" at bounding box center [48, 311] width 28 height 22
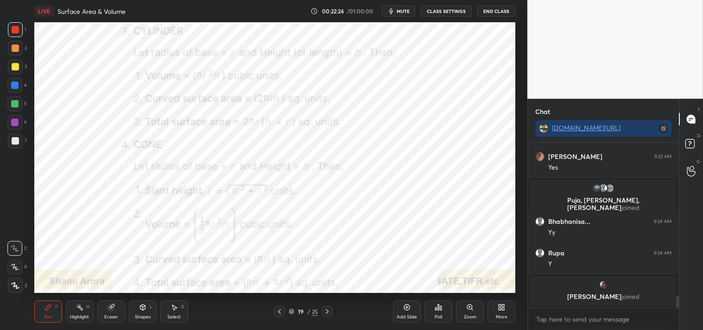
click at [68, 320] on div "Highlight H" at bounding box center [80, 311] width 28 height 22
click at [71, 317] on div "Highlight" at bounding box center [79, 317] width 19 height 5
click at [140, 316] on div "Shapes" at bounding box center [143, 317] width 16 height 5
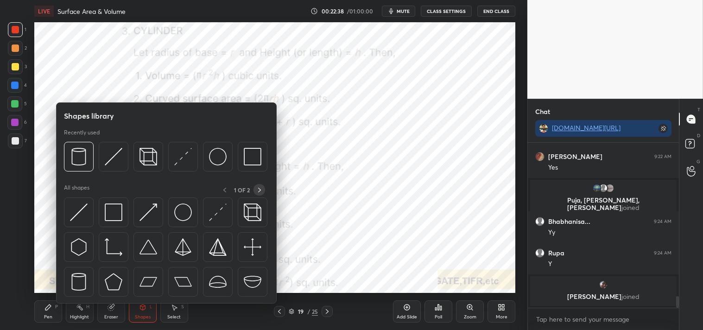
click at [262, 191] on icon at bounding box center [259, 189] width 7 height 7
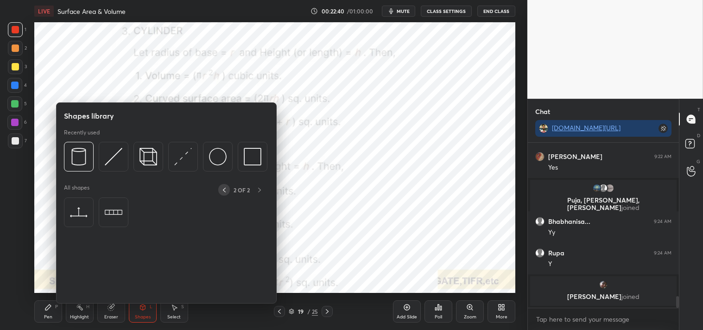
click at [227, 188] on icon at bounding box center [224, 189] width 7 height 7
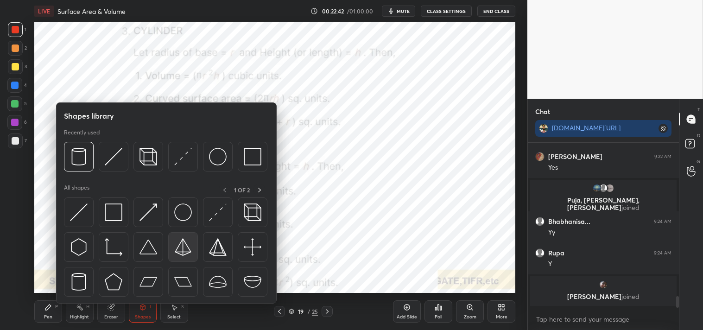
click at [198, 241] on div at bounding box center [166, 250] width 205 height 104
click at [184, 247] on img at bounding box center [183, 247] width 18 height 18
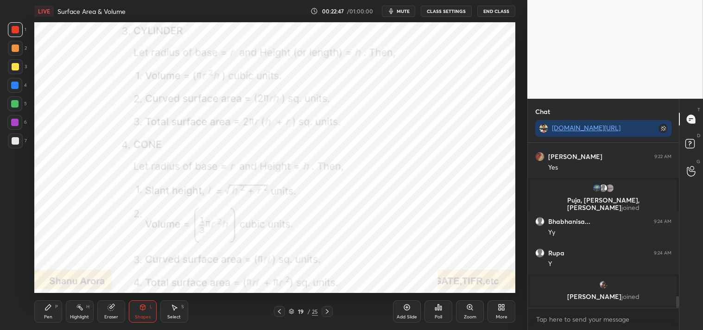
click at [134, 307] on div "Shapes L" at bounding box center [143, 311] width 28 height 22
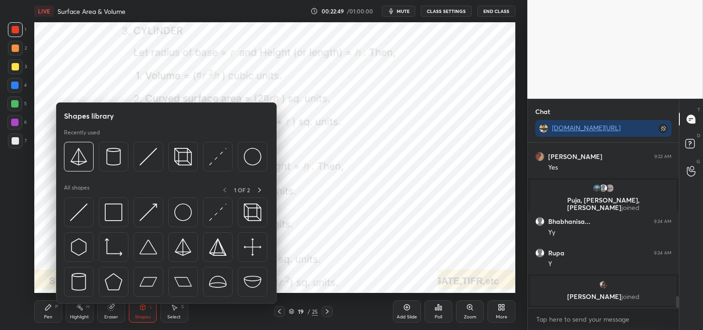
click at [47, 318] on div "Pen" at bounding box center [48, 317] width 8 height 5
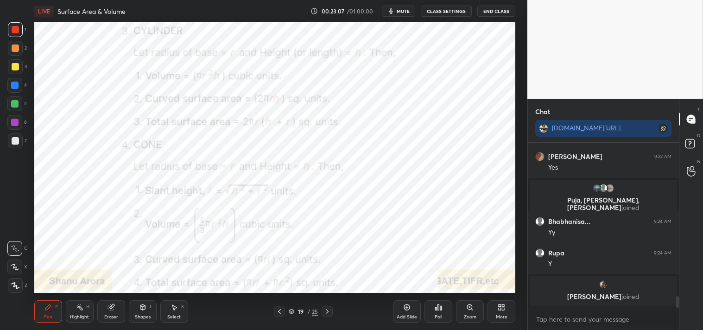
click at [81, 311] on icon at bounding box center [79, 307] width 7 height 7
click at [75, 312] on div "Highlight H" at bounding box center [80, 311] width 28 height 22
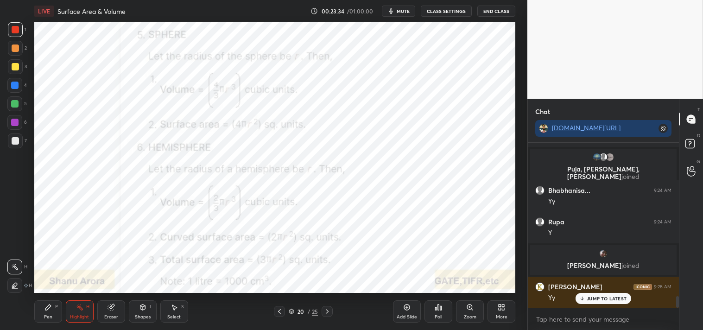
click at [50, 312] on div "Pen P" at bounding box center [48, 311] width 28 height 22
click at [60, 322] on div "Pen P" at bounding box center [48, 311] width 28 height 22
click at [136, 317] on div "Shapes" at bounding box center [143, 317] width 16 height 5
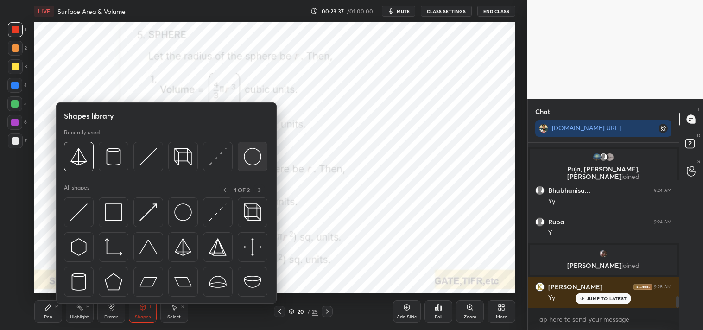
click at [255, 154] on img at bounding box center [253, 157] width 18 height 18
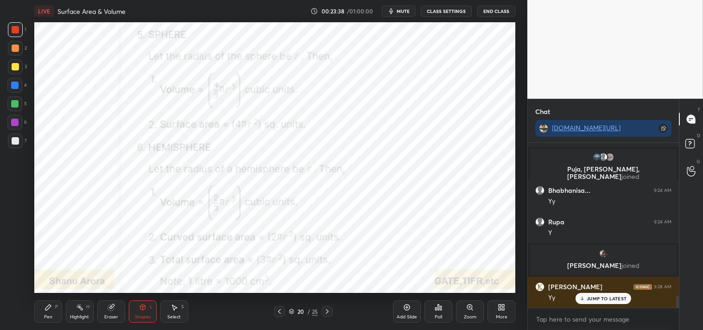
scroll to position [2237, 0]
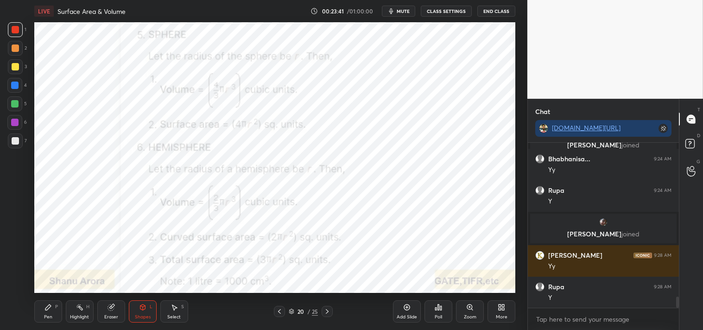
click at [43, 309] on div "Pen P" at bounding box center [48, 311] width 28 height 22
click at [410, 312] on div "Add Slide" at bounding box center [407, 311] width 28 height 22
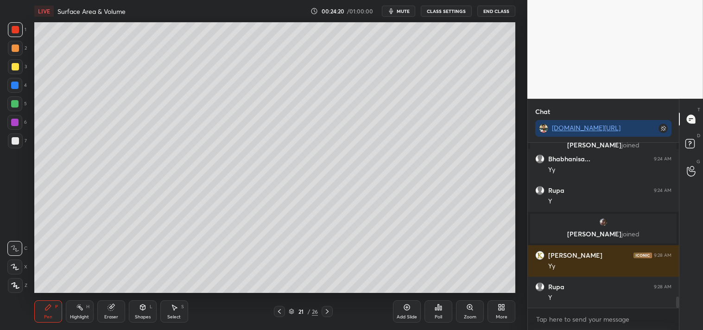
click at [13, 140] on div at bounding box center [15, 140] width 7 height 7
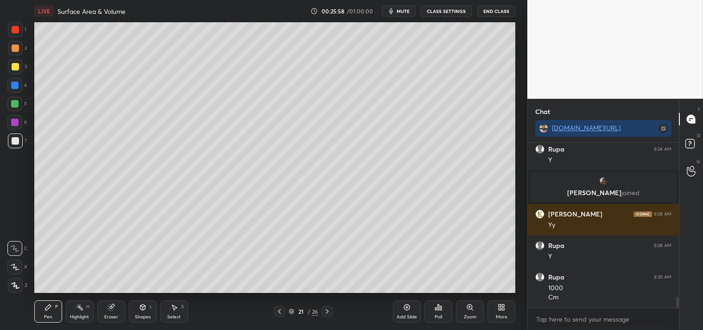
scroll to position [2310, 0]
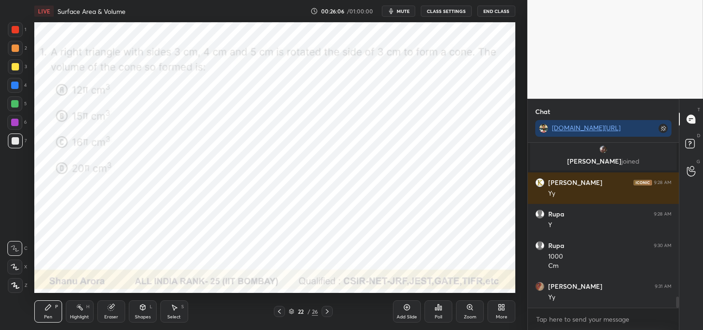
click at [16, 35] on div at bounding box center [15, 29] width 15 height 15
click at [15, 33] on div at bounding box center [15, 29] width 15 height 15
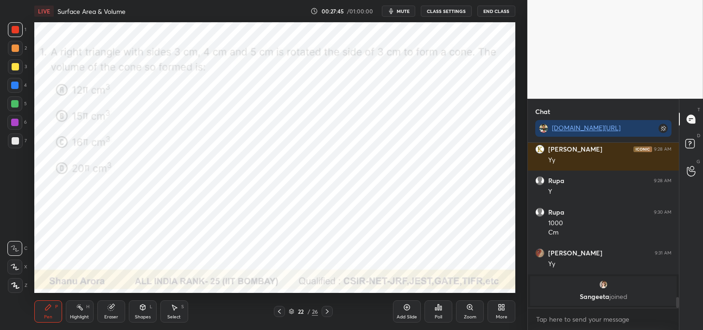
click at [600, 289] on div "grid" at bounding box center [603, 284] width 135 height 9
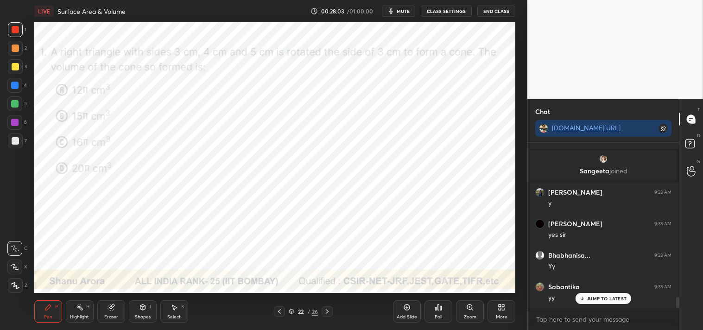
scroll to position [2423, 0]
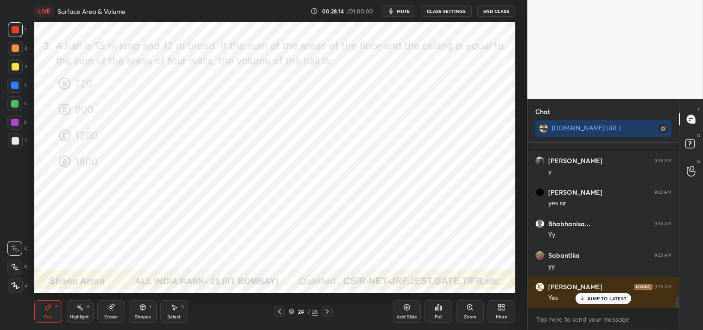
click at [405, 10] on span "mute" at bounding box center [403, 11] width 13 height 6
click at [395, 11] on span "unmute" at bounding box center [403, 11] width 20 height 6
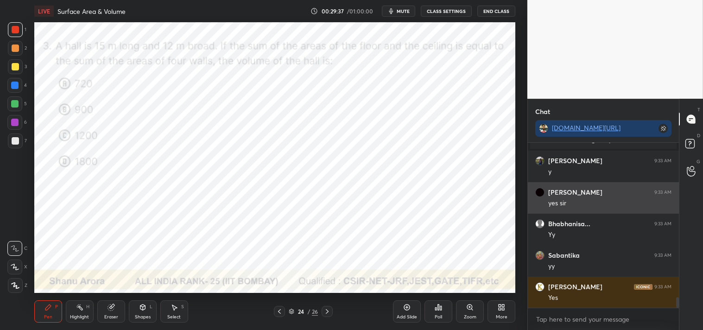
scroll to position [2455, 0]
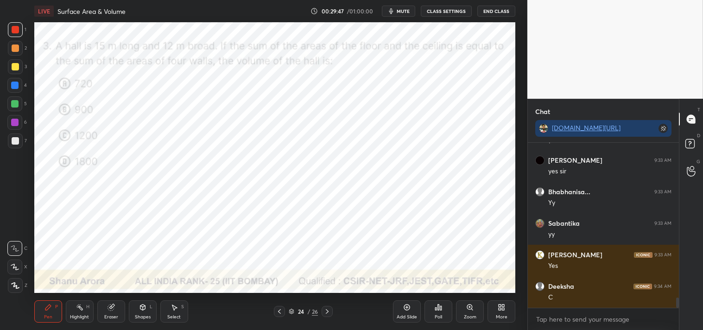
click at [139, 307] on icon at bounding box center [142, 307] width 7 height 7
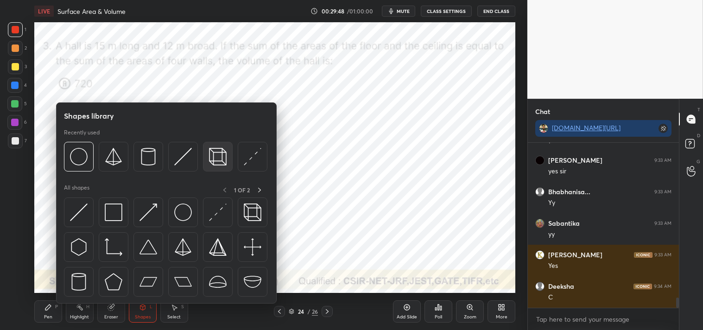
click at [216, 156] on img at bounding box center [218, 157] width 18 height 18
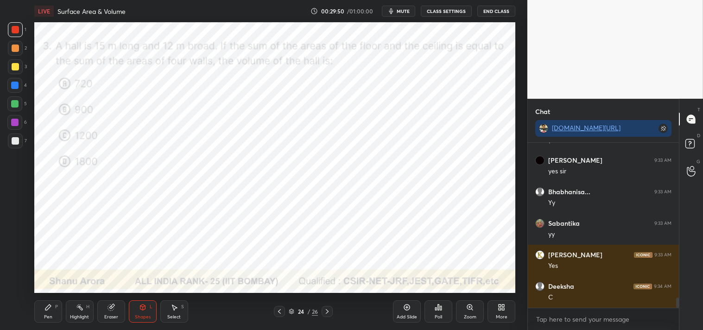
click at [39, 313] on div "Pen P" at bounding box center [48, 311] width 28 height 22
click at [45, 311] on icon at bounding box center [48, 307] width 7 height 7
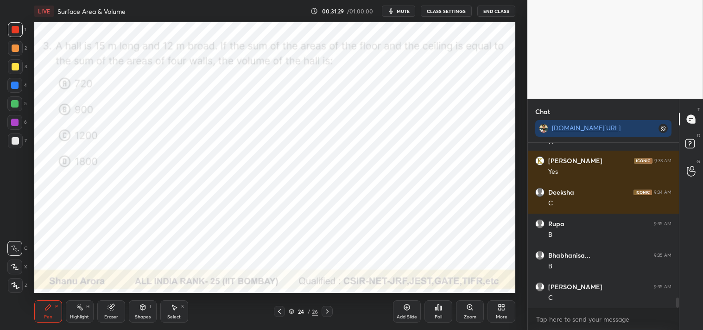
scroll to position [2580, 0]
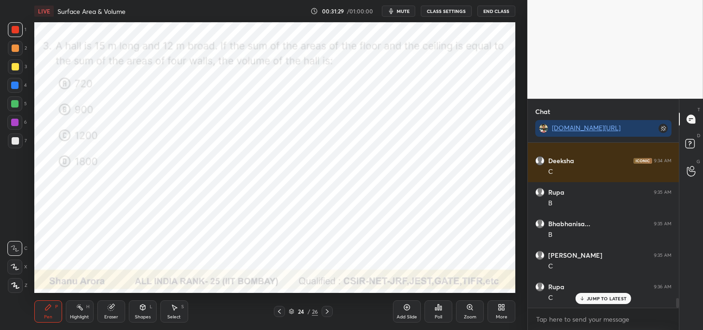
click at [71, 325] on div "Pen P Highlight H Eraser Shapes L Select S 24 / 26 Add Slide Poll Zoom More" at bounding box center [275, 311] width 482 height 37
click at [73, 326] on div "Pen P Highlight H Eraser Shapes L Select S 24 / 26 Add Slide Poll Zoom More" at bounding box center [275, 311] width 482 height 37
click at [76, 320] on div "Highlight H" at bounding box center [80, 311] width 28 height 22
click at [75, 323] on div "Pen P Highlight H Eraser Shapes L Select S 24 / 26 Add Slide Poll Zoom More" at bounding box center [275, 311] width 482 height 37
click at [42, 316] on div "Pen P" at bounding box center [48, 311] width 28 height 22
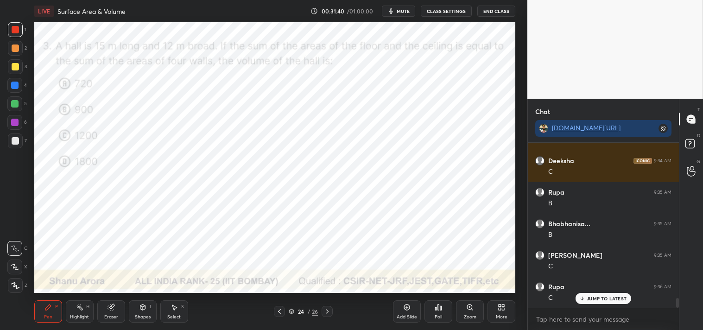
click at [45, 311] on icon at bounding box center [48, 307] width 7 height 7
click at [61, 311] on div "Pen P" at bounding box center [48, 311] width 28 height 22
click at [66, 311] on div "Highlight H" at bounding box center [80, 311] width 28 height 22
click at [40, 307] on div "Pen P" at bounding box center [48, 311] width 28 height 22
click at [8, 107] on div at bounding box center [14, 103] width 15 height 15
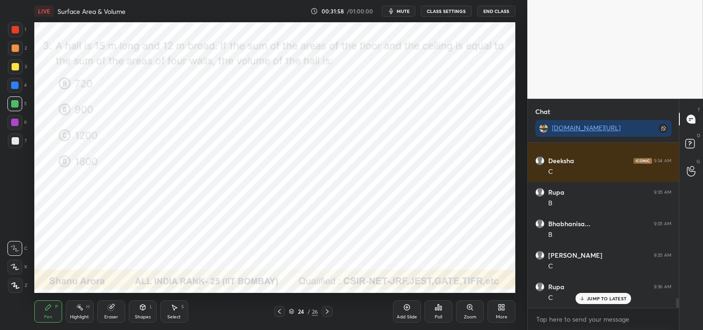
click at [14, 105] on div at bounding box center [14, 103] width 7 height 7
click at [12, 289] on div at bounding box center [15, 285] width 15 height 15
click at [10, 287] on div at bounding box center [15, 285] width 15 height 15
click at [17, 86] on div at bounding box center [14, 85] width 7 height 7
click at [14, 89] on div at bounding box center [14, 85] width 15 height 15
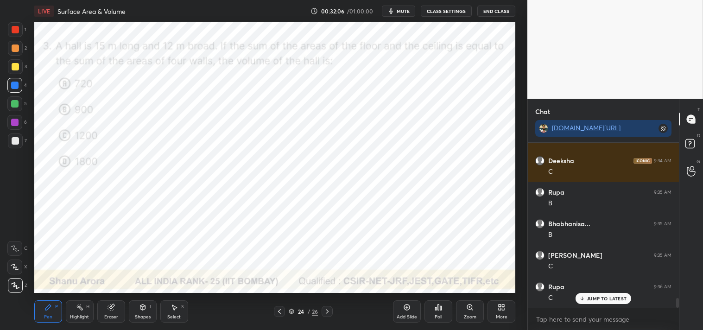
scroll to position [2612, 0]
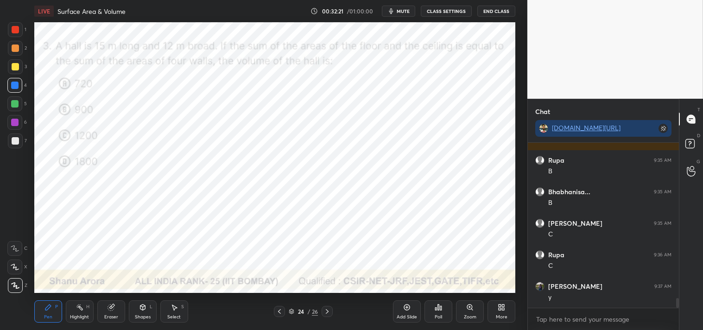
click at [17, 124] on div at bounding box center [14, 122] width 7 height 7
click at [20, 127] on div at bounding box center [14, 122] width 15 height 15
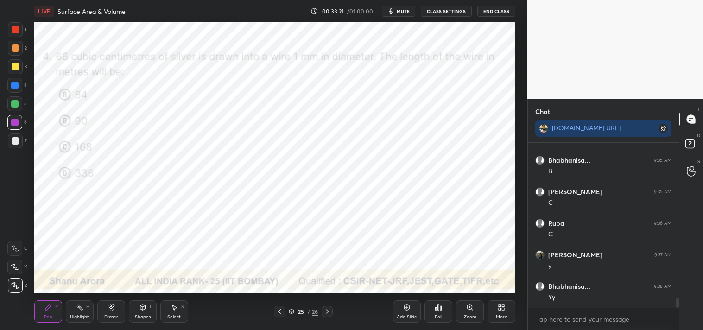
click at [77, 317] on div "Highlight" at bounding box center [79, 317] width 19 height 5
click at [80, 305] on circle at bounding box center [80, 305] width 1 height 1
click at [47, 308] on icon at bounding box center [48, 308] width 6 height 6
click at [45, 312] on div "Pen P" at bounding box center [48, 311] width 28 height 22
click at [143, 313] on div "Shapes L" at bounding box center [143, 311] width 28 height 22
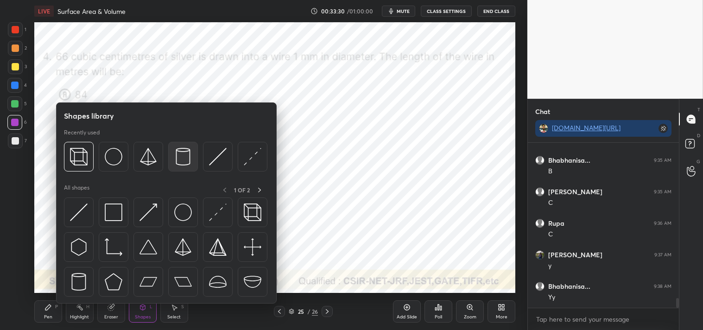
scroll to position [2675, 0]
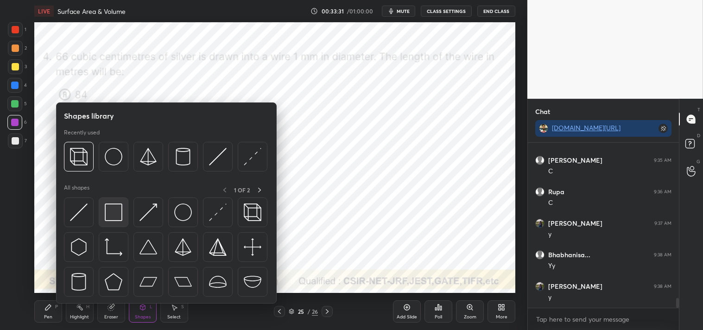
click at [115, 207] on img at bounding box center [114, 213] width 18 height 18
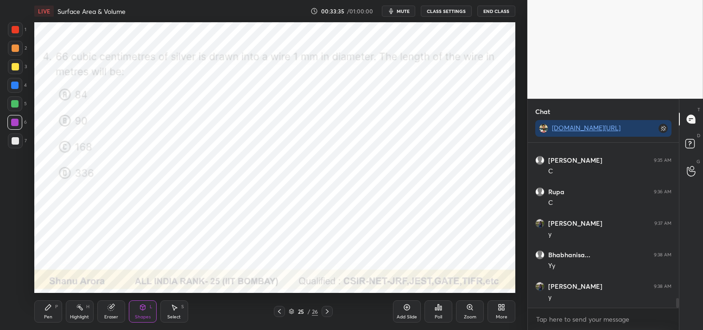
click at [48, 304] on icon at bounding box center [48, 307] width 7 height 7
click at [75, 313] on div "Highlight H" at bounding box center [80, 311] width 28 height 22
click at [117, 316] on div "Eraser" at bounding box center [111, 317] width 14 height 5
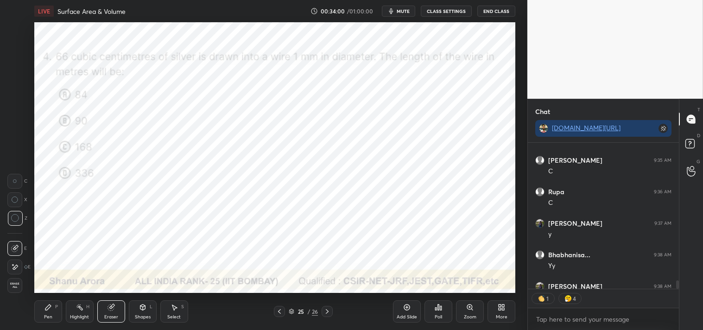
click at [137, 315] on div "Shapes" at bounding box center [143, 317] width 16 height 5
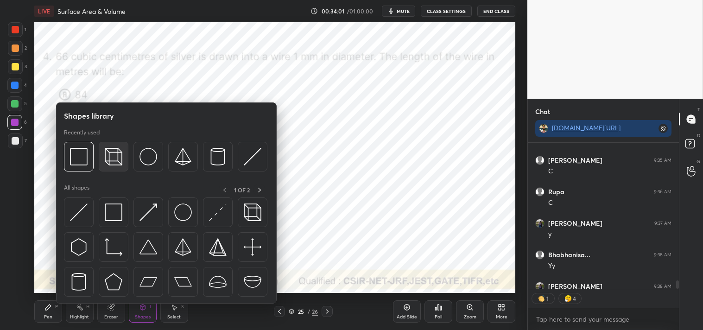
click at [108, 161] on img at bounding box center [114, 157] width 18 height 18
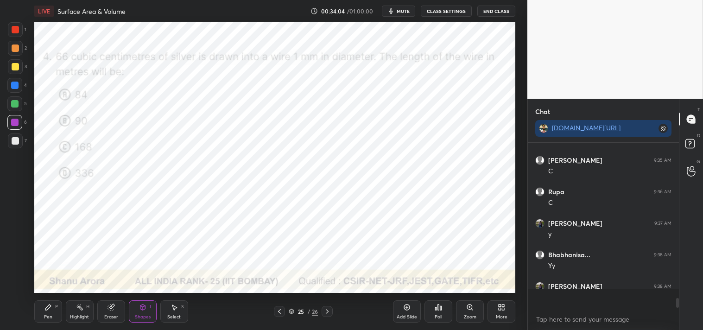
scroll to position [2675, 0]
click at [75, 313] on div "Highlight H" at bounding box center [80, 311] width 28 height 22
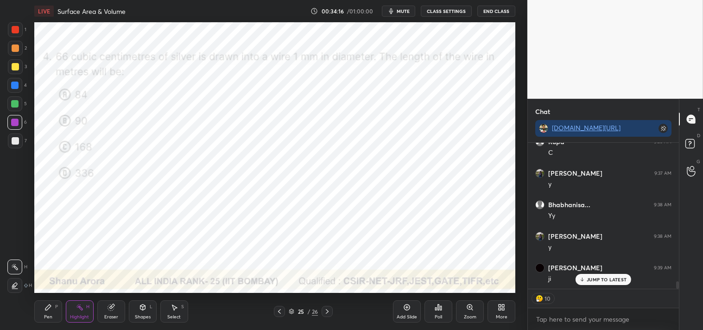
click at [43, 299] on div "Pen P Highlight H Eraser Shapes L Select S 25 / 26 Add Slide Poll Zoom More" at bounding box center [275, 311] width 482 height 37
click at [49, 304] on icon at bounding box center [48, 307] width 7 height 7
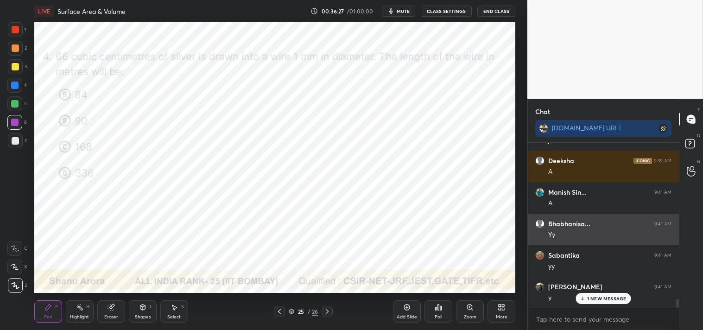
scroll to position [2896, 0]
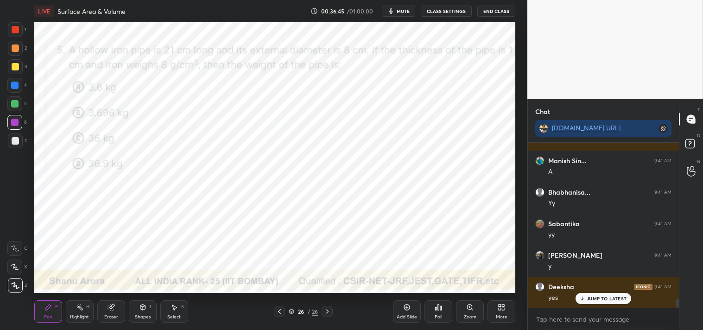
click at [24, 30] on div "1" at bounding box center [17, 29] width 19 height 15
click at [17, 247] on icon at bounding box center [15, 248] width 8 height 6
click at [19, 242] on div at bounding box center [14, 248] width 15 height 15
click at [409, 17] on div "LIVE Surface Area & Volume 00:36:49 / 01:00:00 mute CLASS SETTINGS End Class" at bounding box center [275, 11] width 482 height 22
click at [405, 15] on button "mute" at bounding box center [398, 11] width 33 height 11
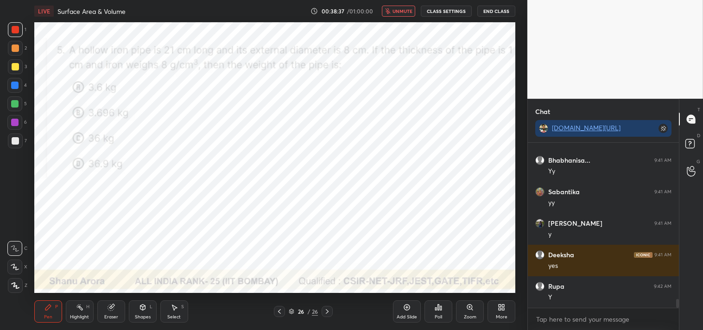
scroll to position [2959, 0]
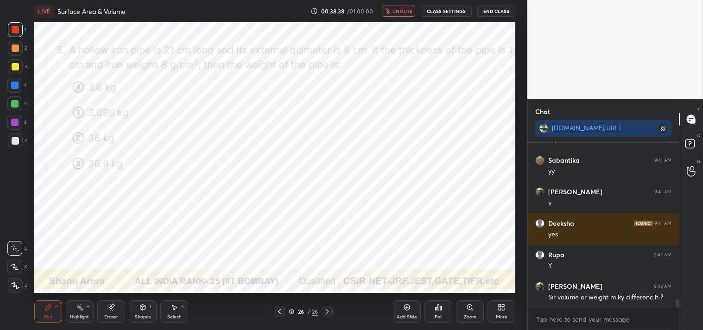
click at [407, 12] on span "unmute" at bounding box center [403, 11] width 20 height 6
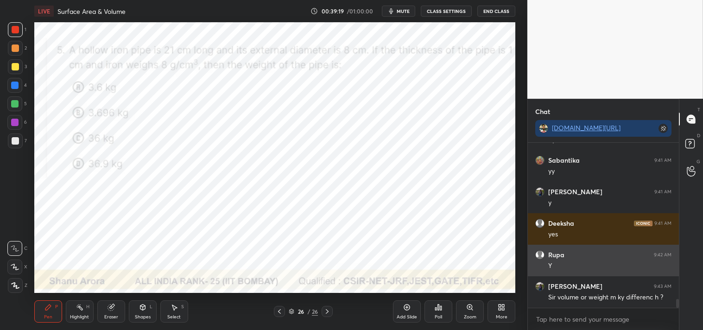
scroll to position [2991, 0]
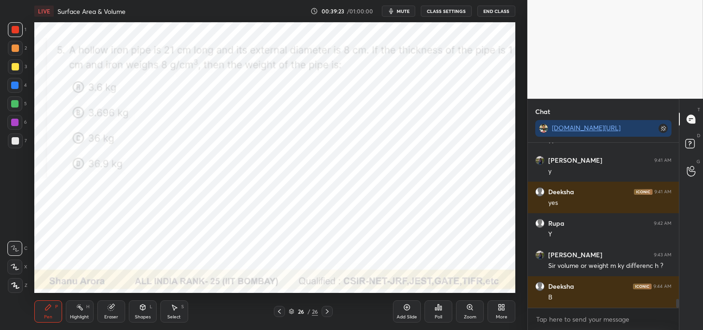
click at [16, 89] on div at bounding box center [14, 85] width 15 height 15
click at [6, 95] on div "1 2 3 4 5 6 7 C X Z C X Z E E Erase all H H" at bounding box center [15, 157] width 30 height 271
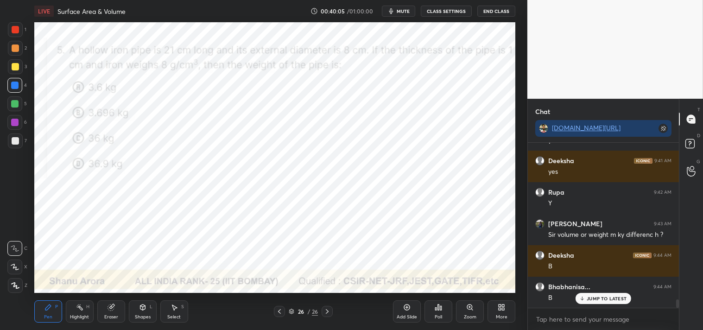
click at [82, 307] on icon at bounding box center [79, 307] width 7 height 7
click at [81, 308] on rect at bounding box center [80, 308] width 5 height 5
click at [54, 309] on div "Pen P" at bounding box center [48, 311] width 28 height 22
click at [49, 311] on icon at bounding box center [48, 307] width 7 height 7
click at [73, 312] on div "Highlight H" at bounding box center [80, 311] width 28 height 22
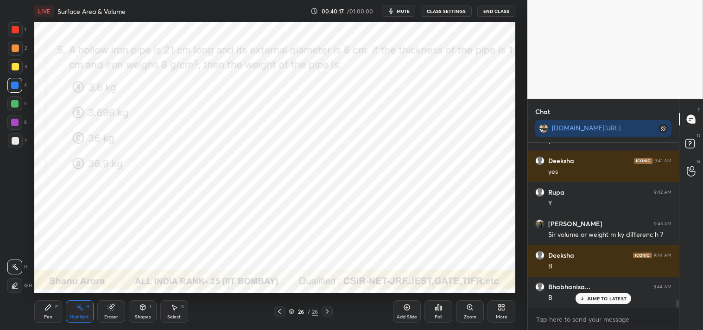
click at [52, 311] on div "Pen P" at bounding box center [48, 311] width 28 height 22
click at [51, 312] on div "Pen P" at bounding box center [48, 311] width 28 height 22
click at [413, 312] on div "Add Slide" at bounding box center [407, 311] width 28 height 22
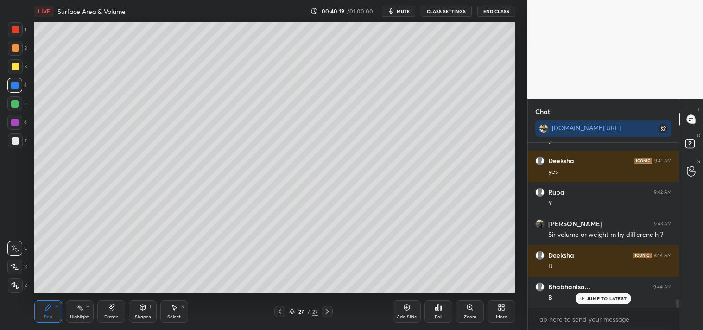
click at [140, 317] on div "Shapes" at bounding box center [143, 317] width 16 height 5
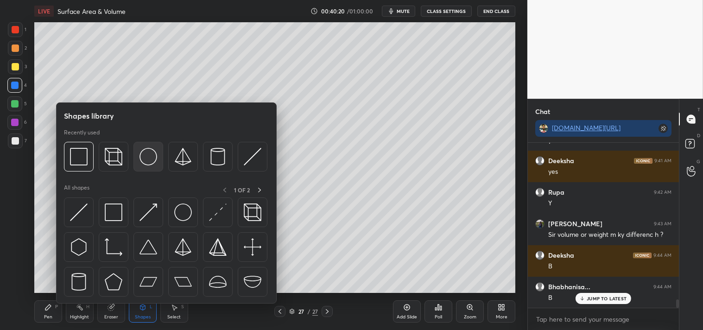
click at [146, 160] on img at bounding box center [149, 157] width 18 height 18
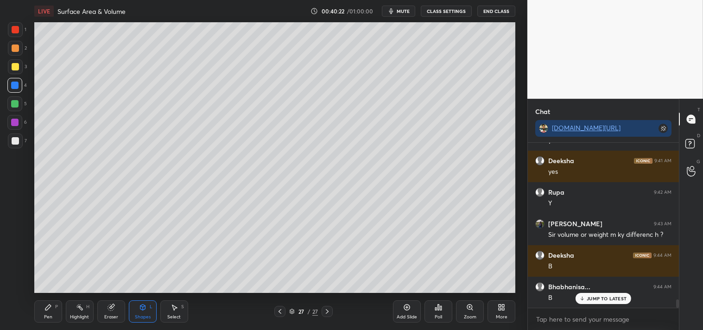
click at [147, 307] on div "Shapes L" at bounding box center [143, 311] width 28 height 22
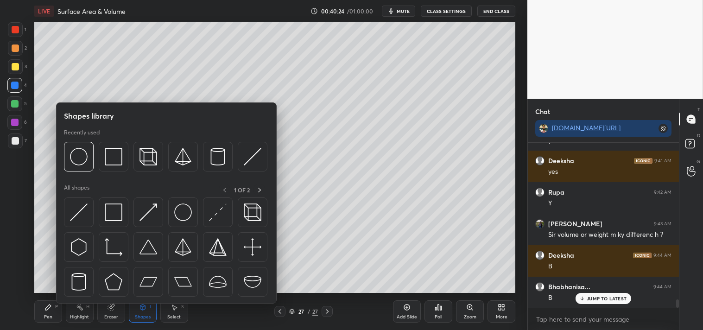
click at [19, 145] on div at bounding box center [15, 141] width 15 height 15
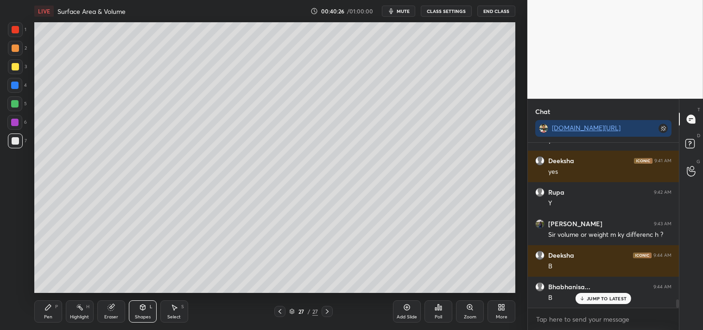
click at [47, 310] on icon at bounding box center [48, 308] width 6 height 6
click at [50, 311] on icon at bounding box center [48, 307] width 7 height 7
click at [145, 308] on icon at bounding box center [142, 308] width 5 height 6
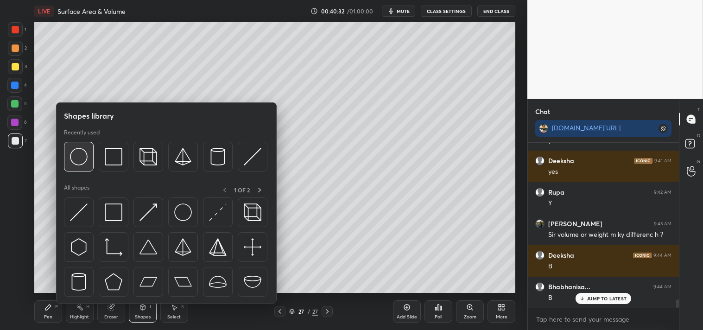
click at [79, 155] on img at bounding box center [79, 157] width 18 height 18
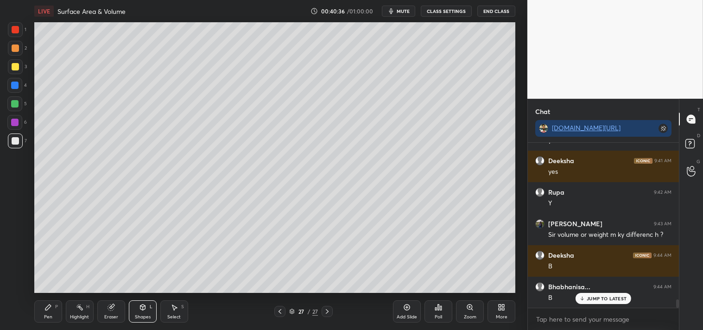
click at [45, 313] on div "Pen P" at bounding box center [48, 311] width 28 height 22
click at [59, 311] on div "Pen P" at bounding box center [48, 311] width 28 height 22
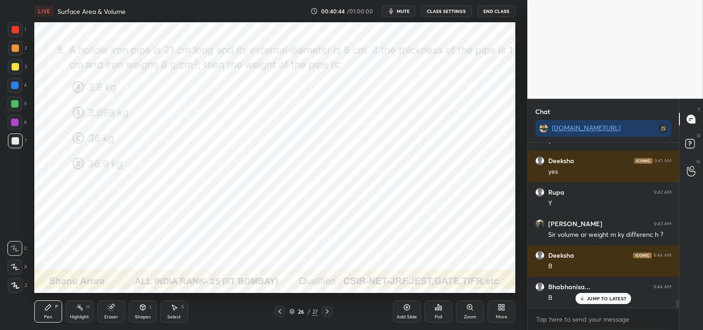
click at [75, 315] on div "Highlight" at bounding box center [79, 317] width 19 height 5
click at [84, 308] on div "Highlight H" at bounding box center [80, 311] width 28 height 22
click at [24, 25] on div "1" at bounding box center [17, 29] width 19 height 15
click at [15, 28] on div at bounding box center [15, 29] width 7 height 7
click at [53, 306] on div "Pen P" at bounding box center [48, 311] width 28 height 22
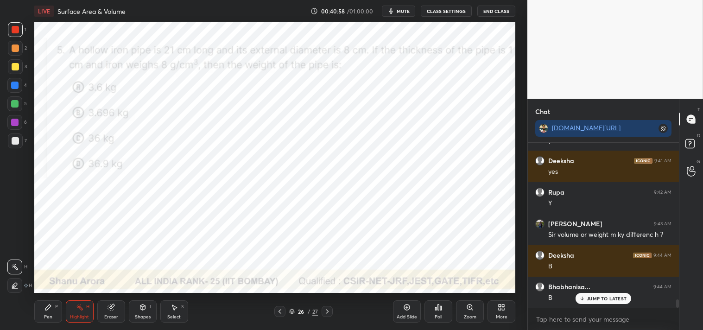
click at [50, 313] on div "Pen P" at bounding box center [48, 311] width 28 height 22
click at [473, 305] on icon at bounding box center [469, 307] width 7 height 7
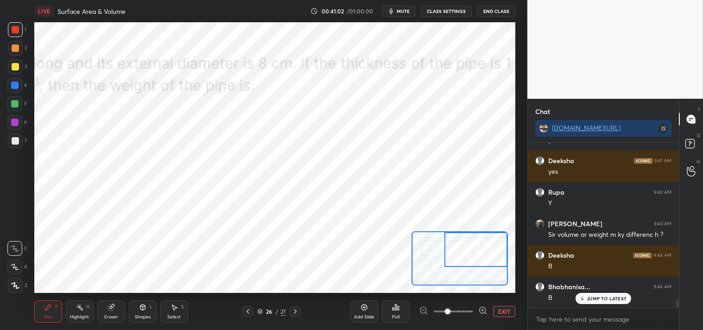
scroll to position [3053, 0]
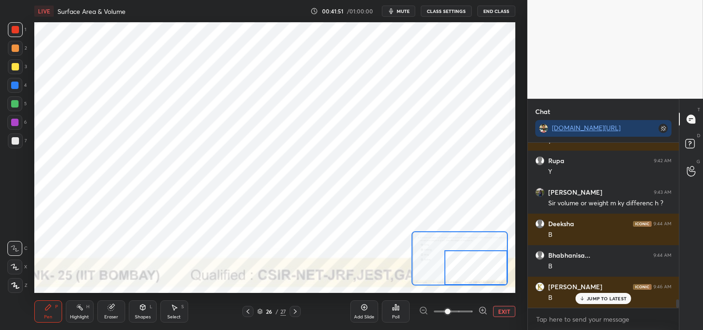
click at [497, 312] on button "EXIT" at bounding box center [504, 311] width 22 height 11
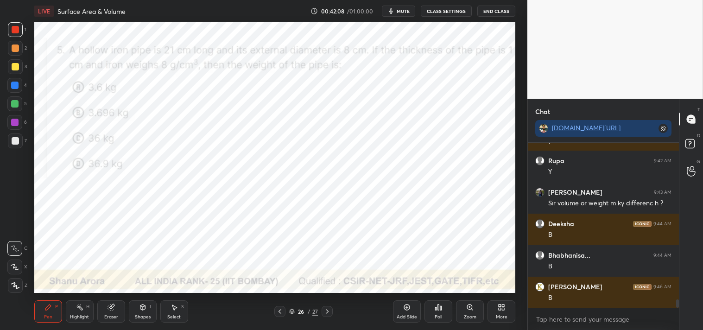
scroll to position [3085, 0]
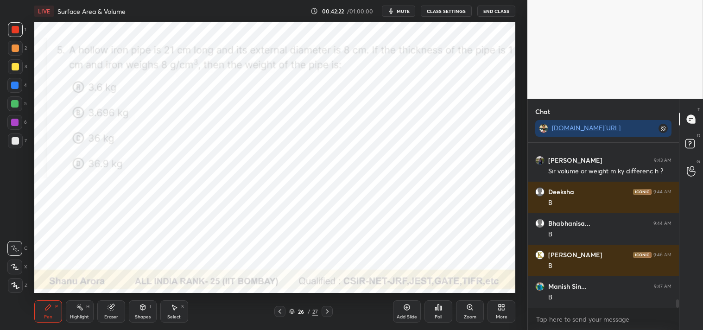
click at [107, 313] on div "Eraser" at bounding box center [111, 311] width 28 height 22
click at [45, 309] on icon at bounding box center [48, 307] width 7 height 7
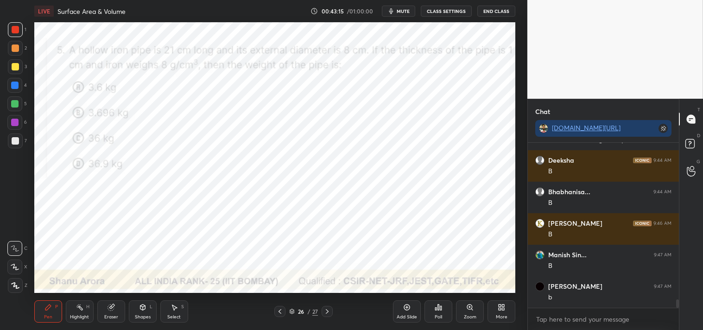
scroll to position [3148, 0]
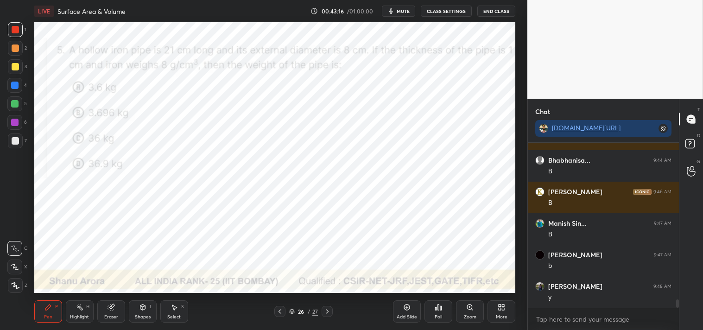
click at [516, 314] on div "LIVE Surface Area & Volume 00:43:16 / 01:00:00 mute CLASS SETTINGS End Class Se…" at bounding box center [275, 165] width 491 height 330
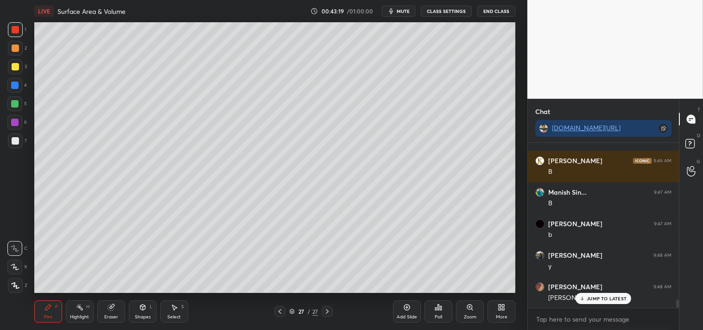
scroll to position [3211, 0]
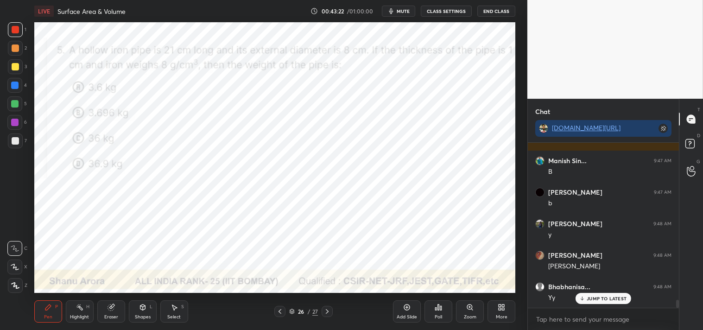
click at [501, 313] on div "More" at bounding box center [502, 311] width 28 height 22
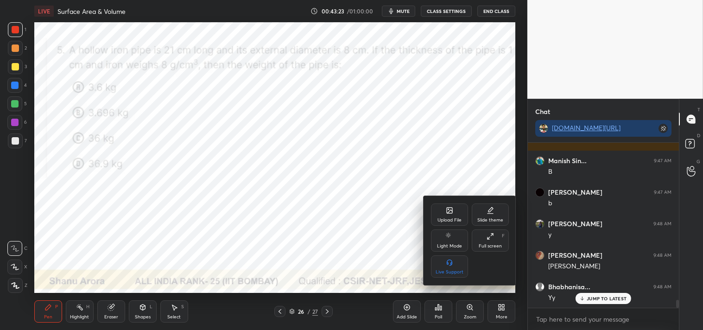
click at [448, 218] on div "Upload File" at bounding box center [450, 220] width 24 height 5
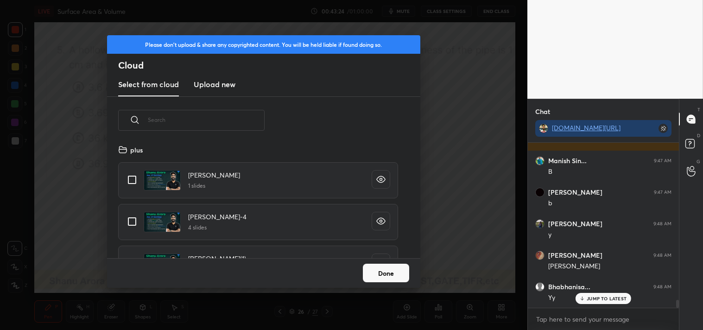
click at [194, 77] on new "Upload new" at bounding box center [215, 84] width 42 height 23
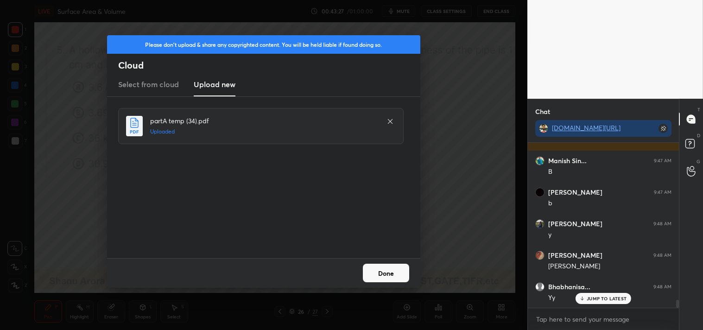
click at [384, 270] on button "Done" at bounding box center [386, 273] width 46 height 19
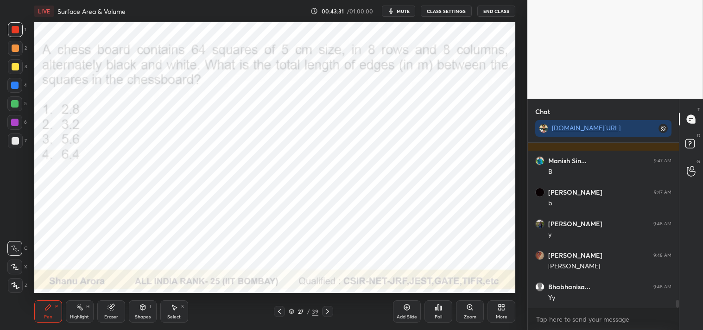
scroll to position [3243, 0]
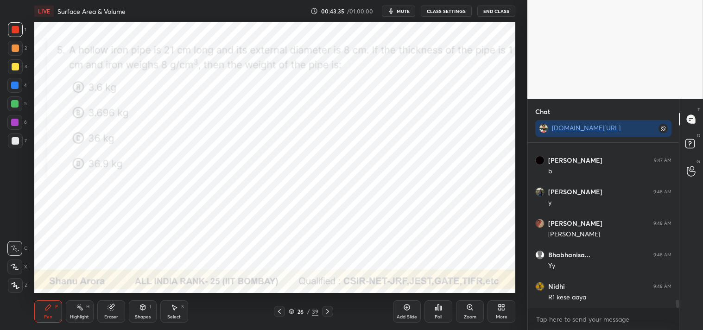
click at [80, 312] on div "Highlight H" at bounding box center [80, 311] width 28 height 22
click at [77, 315] on div "Highlight" at bounding box center [79, 317] width 19 height 5
click at [402, 312] on div "Add Slide" at bounding box center [407, 311] width 28 height 22
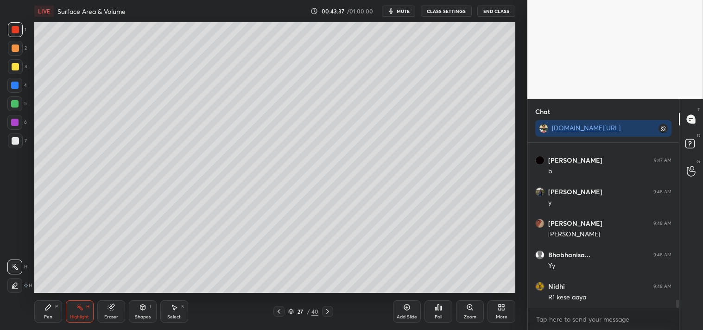
click at [147, 307] on div "Shapes L" at bounding box center [143, 311] width 28 height 22
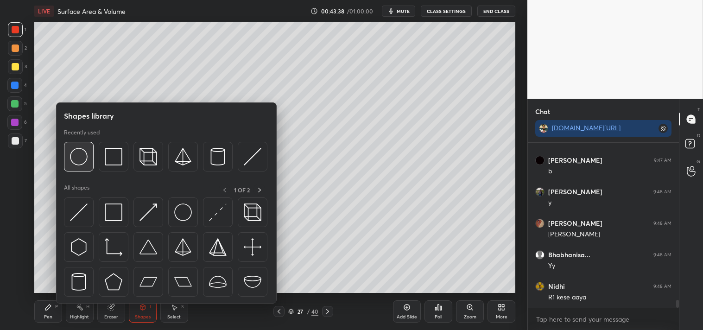
click at [81, 151] on img at bounding box center [79, 157] width 18 height 18
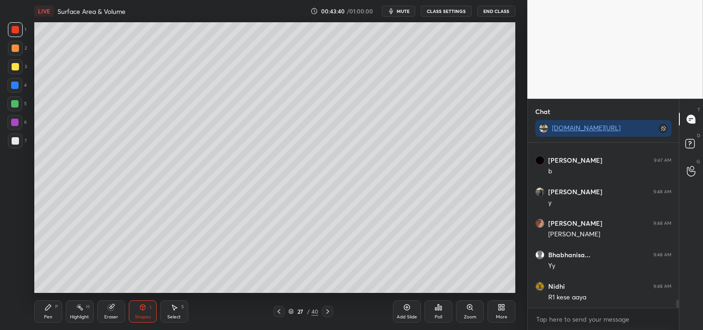
click at [10, 141] on div at bounding box center [15, 141] width 15 height 15
click at [49, 300] on div "Pen P" at bounding box center [48, 311] width 28 height 22
click at [43, 311] on div "Pen P" at bounding box center [48, 311] width 28 height 22
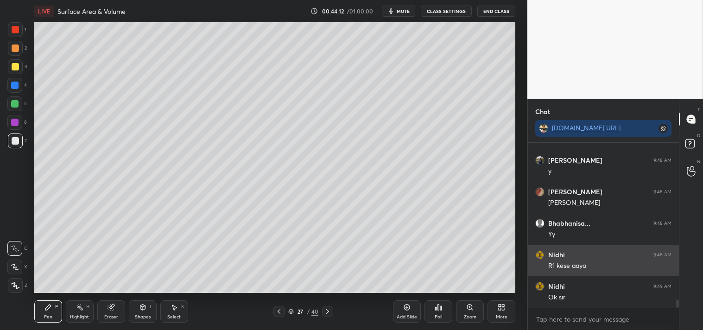
click at [581, 267] on div "R1 kese aaya" at bounding box center [610, 266] width 123 height 9
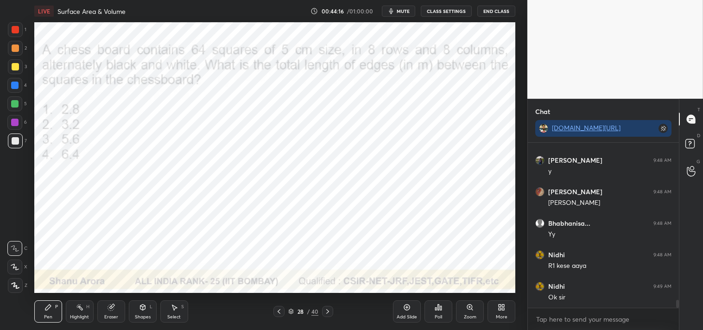
click at [20, 32] on div at bounding box center [15, 29] width 15 height 15
click at [16, 34] on div at bounding box center [15, 29] width 15 height 15
click at [402, 16] on button "mute" at bounding box center [398, 11] width 33 height 11
click at [404, 13] on span "unmute" at bounding box center [403, 11] width 20 height 6
click at [147, 317] on div "Shapes" at bounding box center [143, 317] width 16 height 5
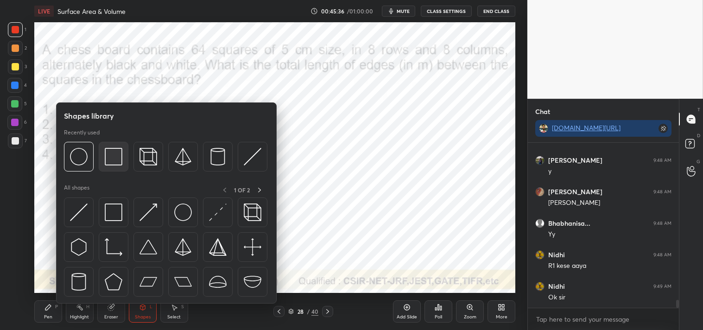
click at [113, 158] on img at bounding box center [114, 157] width 18 height 18
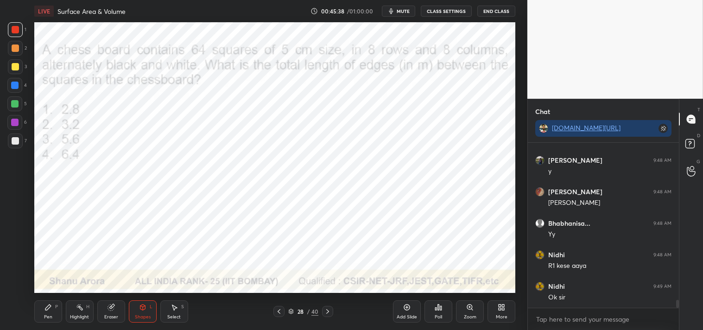
click at [147, 310] on div "Shapes L" at bounding box center [143, 311] width 28 height 22
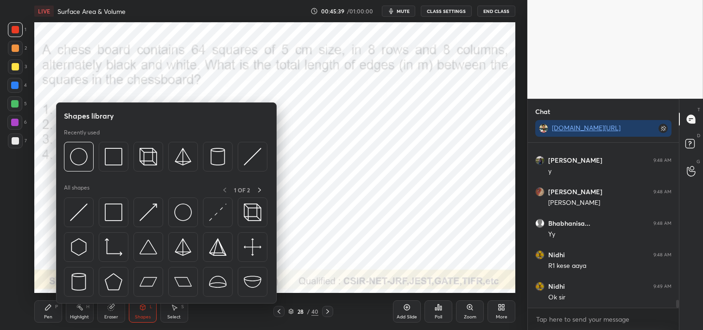
click at [50, 310] on icon at bounding box center [48, 307] width 7 height 7
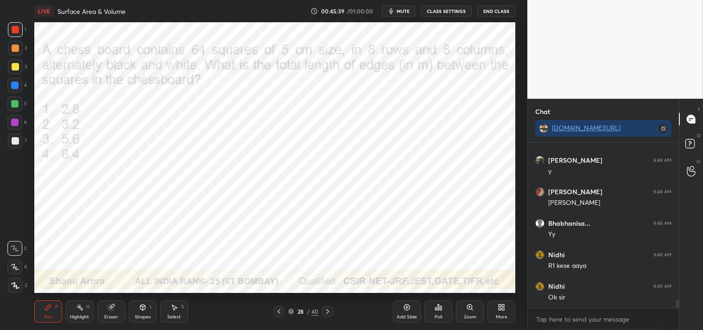
click at [10, 282] on div at bounding box center [15, 285] width 15 height 15
click at [137, 309] on div "Shapes L" at bounding box center [143, 311] width 28 height 22
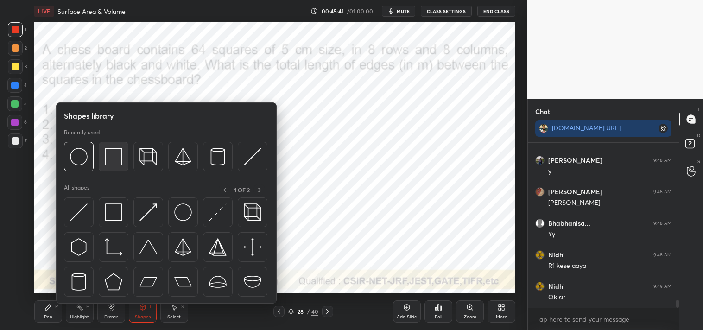
click at [114, 157] on img at bounding box center [114, 157] width 18 height 18
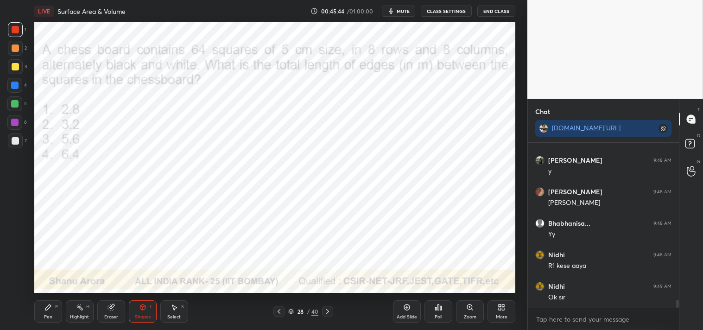
click at [17, 83] on div at bounding box center [14, 85] width 7 height 7
click at [144, 309] on icon at bounding box center [142, 308] width 5 height 6
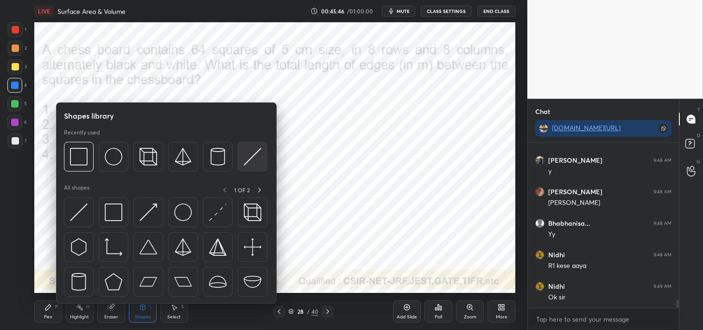
click at [248, 160] on img at bounding box center [253, 157] width 18 height 18
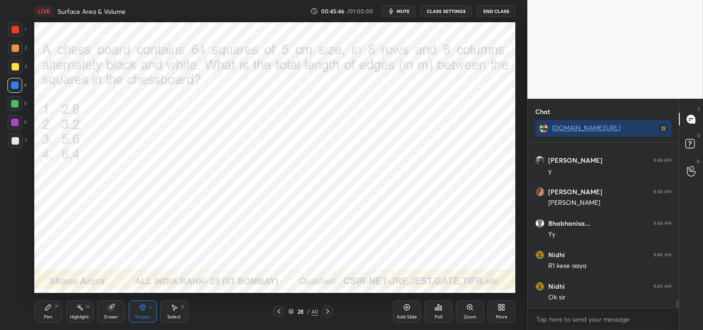
click at [48, 302] on div "Pen P" at bounding box center [48, 311] width 28 height 22
click at [14, 243] on div at bounding box center [14, 248] width 15 height 15
click at [147, 312] on div "Shapes L" at bounding box center [143, 311] width 28 height 22
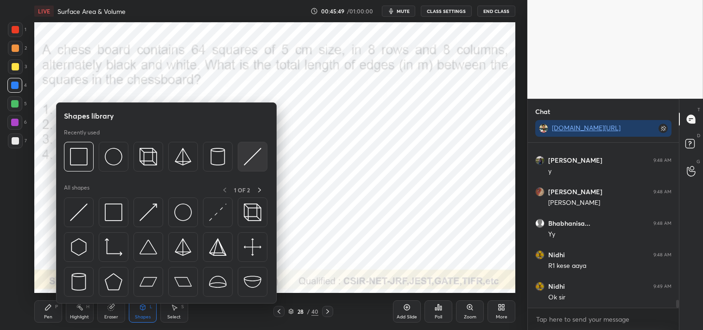
click at [251, 156] on img at bounding box center [253, 157] width 18 height 18
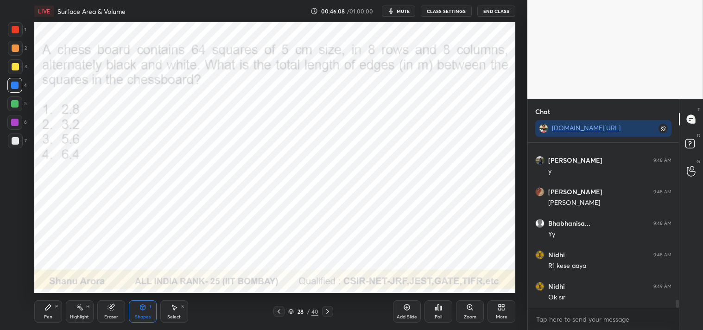
click at [52, 313] on div "Pen P" at bounding box center [48, 311] width 28 height 22
click at [116, 308] on div "Eraser" at bounding box center [111, 311] width 28 height 22
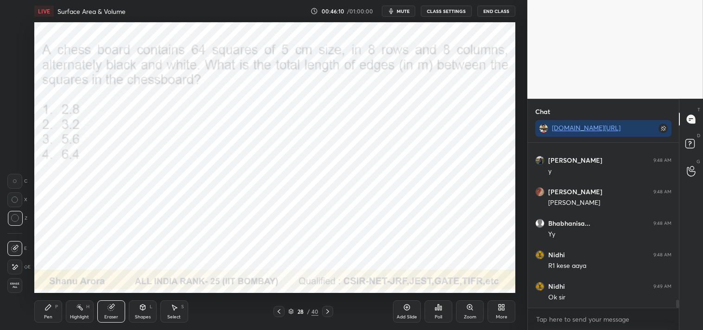
click at [43, 313] on div "Pen P" at bounding box center [48, 311] width 28 height 22
click at [47, 315] on div "Pen" at bounding box center [48, 317] width 8 height 5
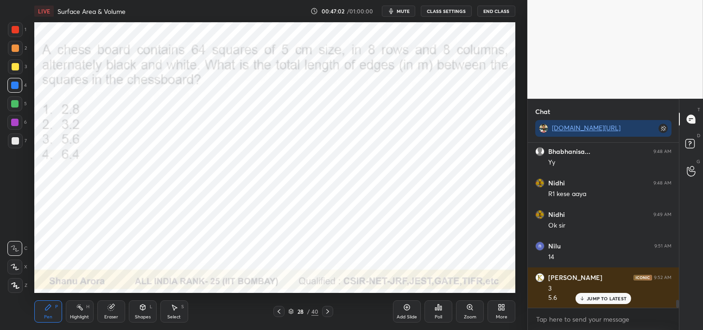
scroll to position [3378, 0]
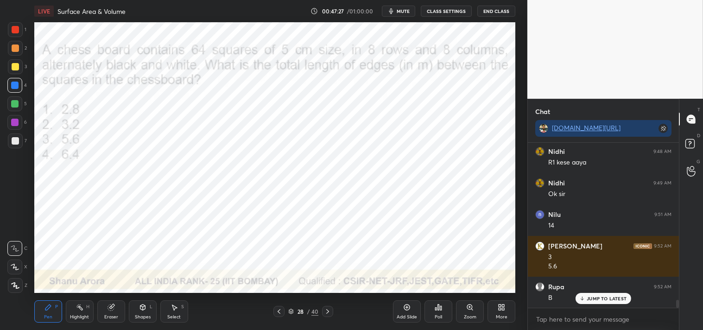
click at [79, 321] on div "Highlight H" at bounding box center [80, 311] width 28 height 22
click at [85, 315] on div "Highlight" at bounding box center [79, 317] width 19 height 5
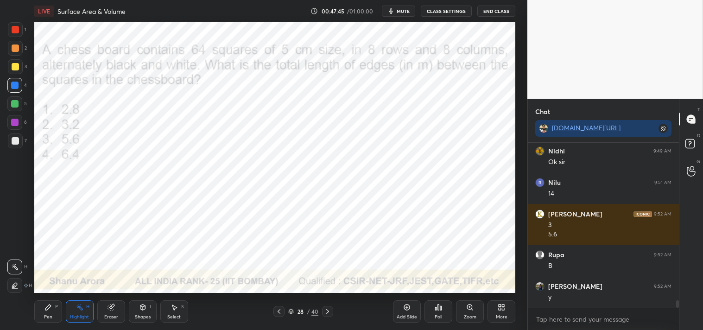
click at [39, 309] on div "Pen P" at bounding box center [48, 311] width 28 height 22
click at [40, 314] on div "Pen P" at bounding box center [48, 311] width 28 height 22
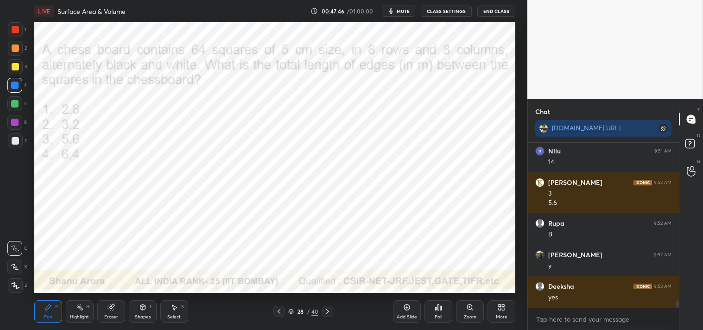
click at [407, 313] on div "Add Slide" at bounding box center [407, 311] width 28 height 22
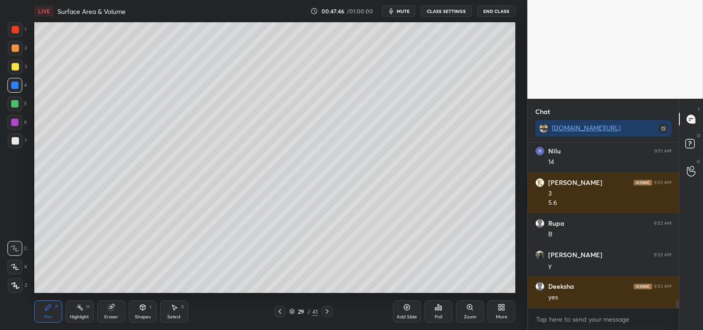
click at [15, 139] on div at bounding box center [15, 140] width 7 height 7
click at [10, 143] on div at bounding box center [15, 141] width 15 height 15
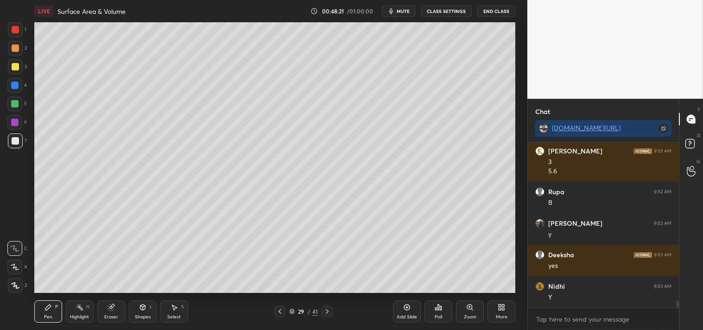
click at [151, 320] on div "Shapes L" at bounding box center [143, 311] width 28 height 22
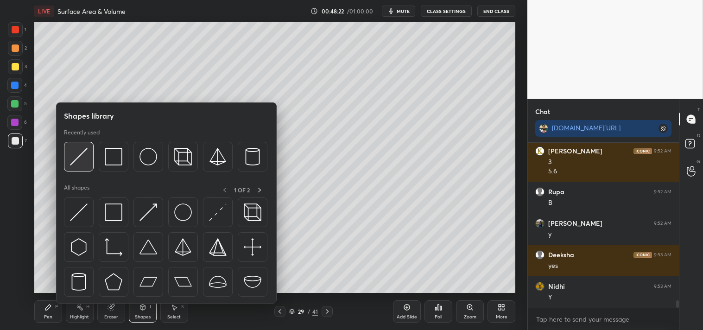
click at [77, 163] on img at bounding box center [79, 157] width 18 height 18
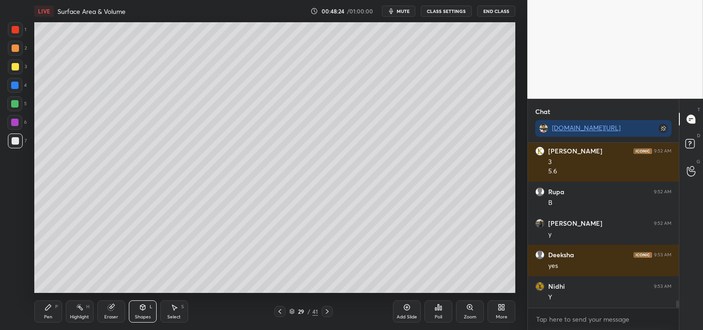
click at [57, 318] on div "Pen P" at bounding box center [48, 311] width 28 height 22
click at [48, 308] on icon at bounding box center [48, 308] width 6 height 6
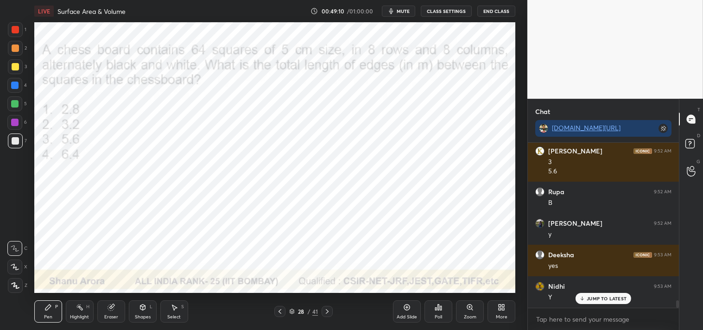
scroll to position [3504, 0]
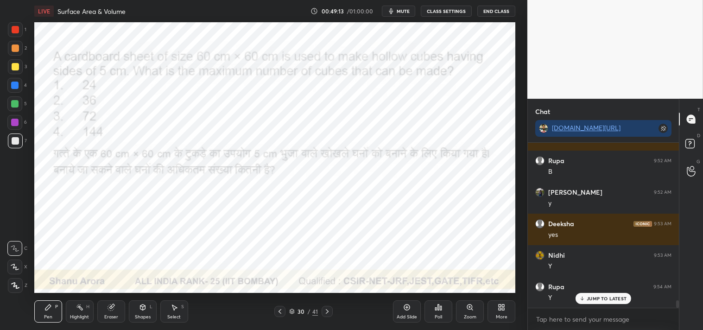
click at [17, 33] on div at bounding box center [15, 29] width 15 height 15
click at [17, 35] on div at bounding box center [15, 29] width 15 height 15
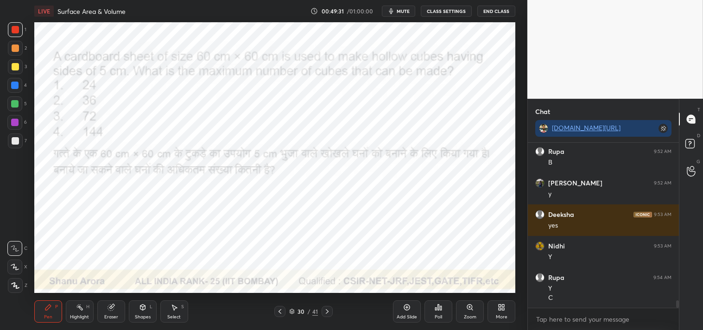
click at [403, 10] on span "mute" at bounding box center [403, 11] width 13 height 6
click at [399, 12] on span "unmute" at bounding box center [403, 11] width 20 height 6
click at [113, 318] on div "Eraser" at bounding box center [111, 317] width 14 height 5
click at [52, 314] on div "Pen P" at bounding box center [48, 311] width 28 height 22
click at [147, 315] on div "Shapes" at bounding box center [143, 317] width 16 height 5
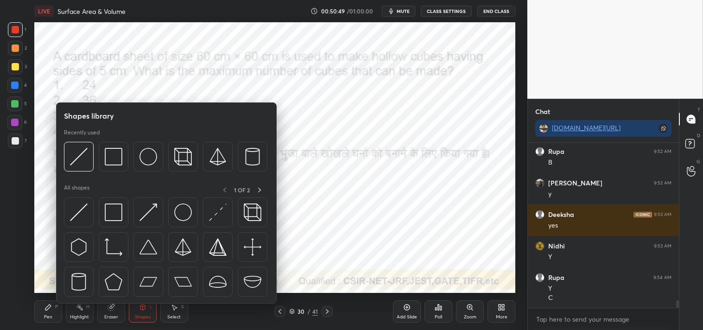
scroll to position [3545, 0]
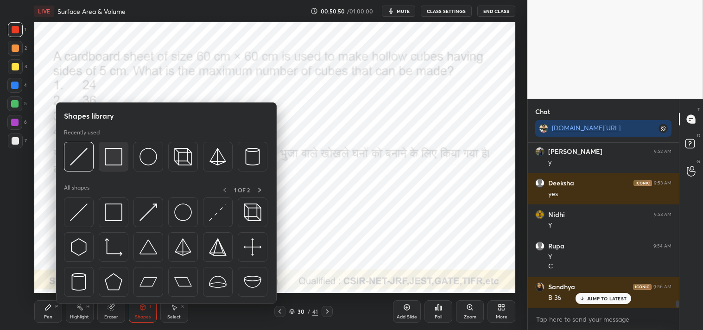
click at [109, 160] on img at bounding box center [114, 157] width 18 height 18
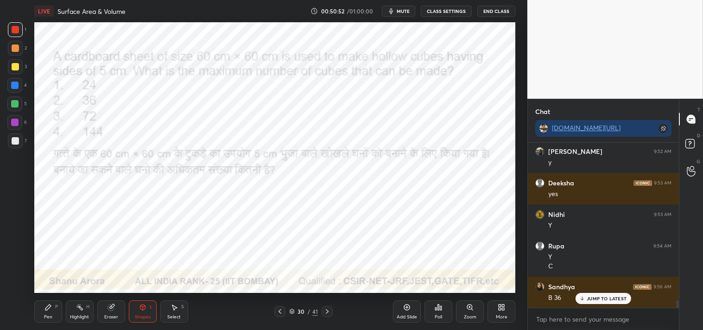
click at [52, 316] on div "Pen" at bounding box center [48, 317] width 8 height 5
click at [147, 312] on div "Shapes L" at bounding box center [143, 311] width 28 height 22
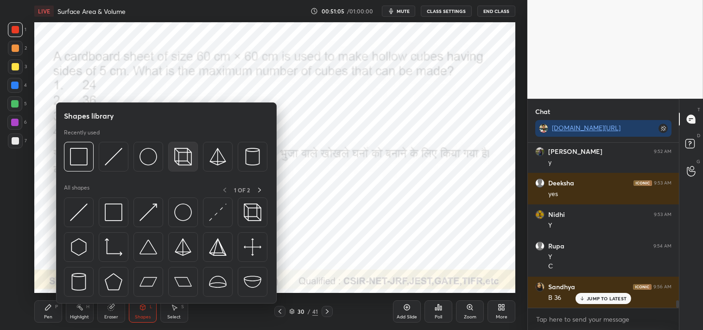
click at [179, 155] on img at bounding box center [183, 157] width 18 height 18
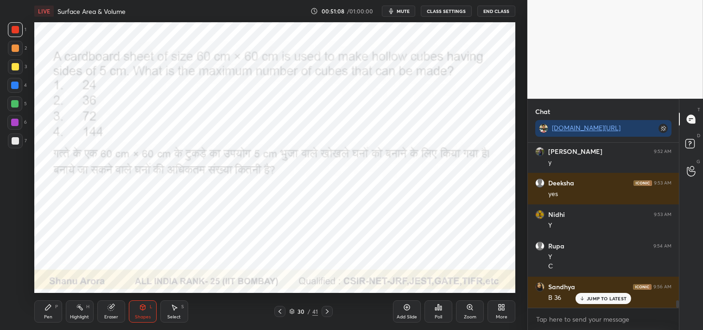
click at [45, 315] on div "Pen" at bounding box center [48, 317] width 8 height 5
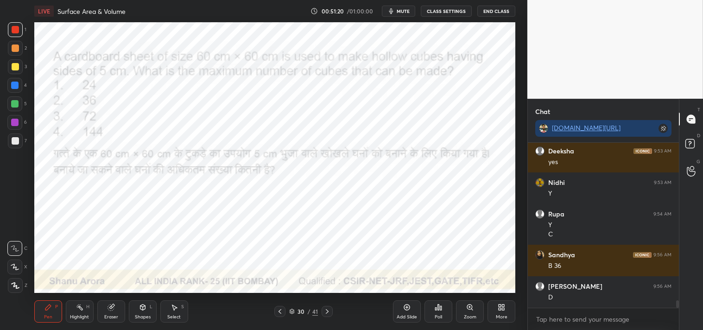
click at [82, 316] on div "Highlight" at bounding box center [79, 317] width 19 height 5
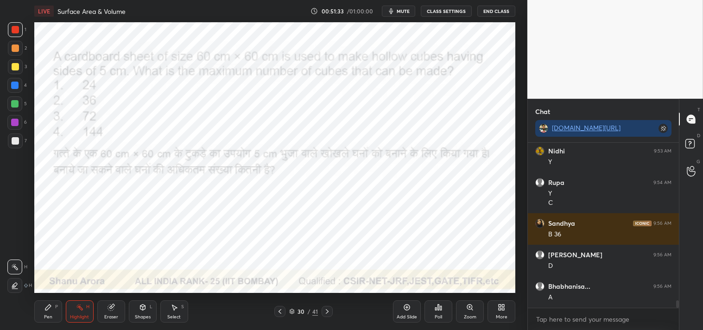
click at [403, 10] on span "mute" at bounding box center [403, 11] width 13 height 6
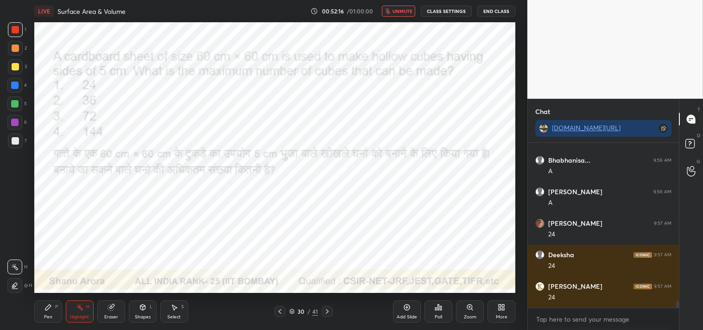
scroll to position [3766, 0]
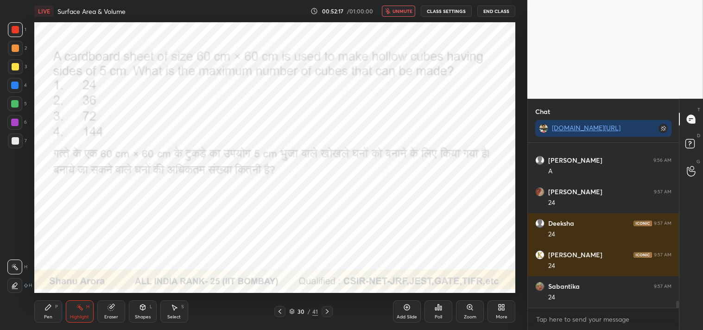
click at [404, 8] on span "unmute" at bounding box center [403, 11] width 20 height 6
click at [42, 313] on div "Pen P" at bounding box center [48, 311] width 28 height 22
click at [44, 316] on div "Pen" at bounding box center [48, 317] width 8 height 5
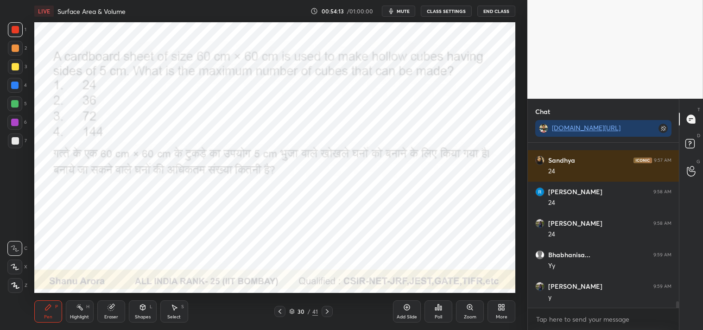
scroll to position [3986, 0]
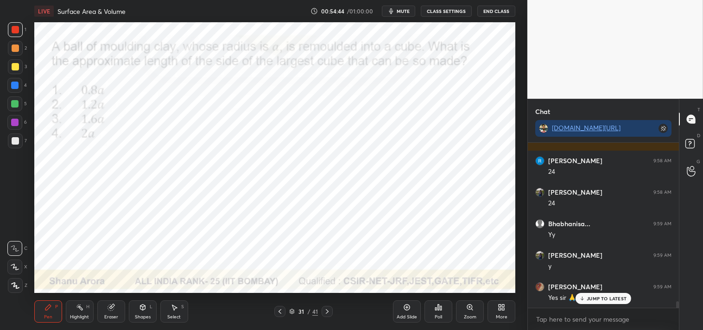
click at [406, 10] on span "mute" at bounding box center [403, 11] width 13 height 6
click at [402, 11] on span "unmute" at bounding box center [404, 11] width 20 height 6
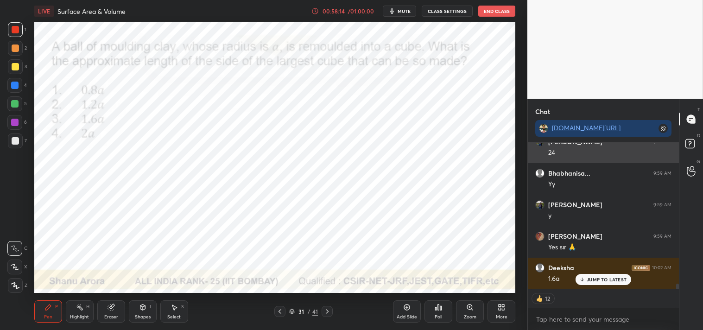
scroll to position [4068, 0]
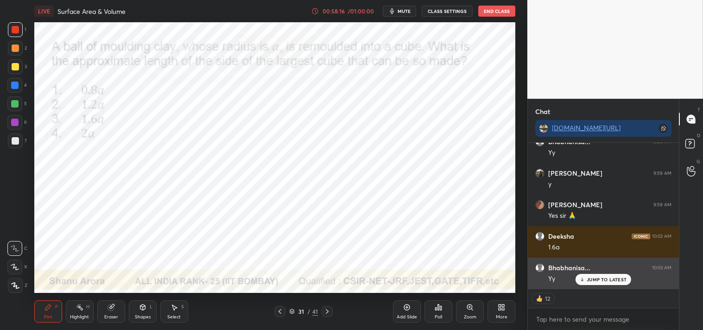
click at [613, 277] on p "JUMP TO LATEST" at bounding box center [607, 280] width 40 height 6
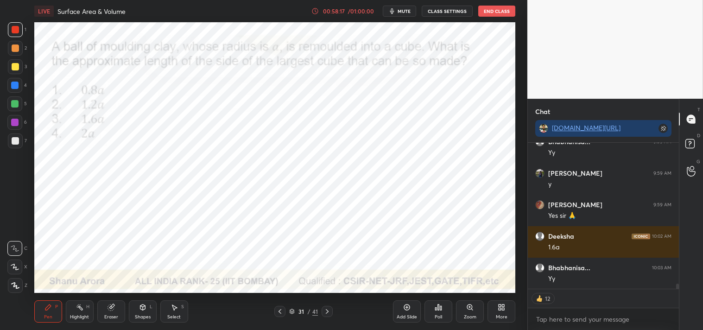
click at [433, 307] on div "Poll" at bounding box center [439, 311] width 28 height 22
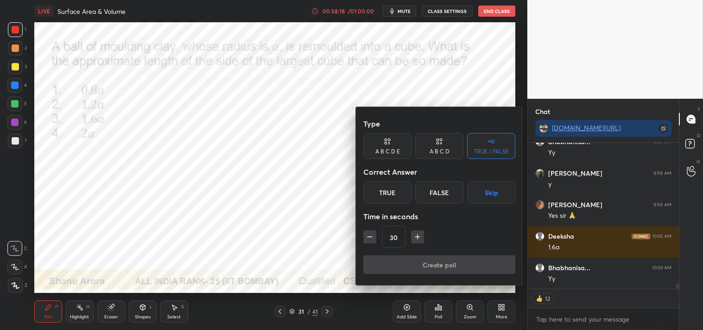
click at [378, 188] on div "True" at bounding box center [388, 192] width 48 height 22
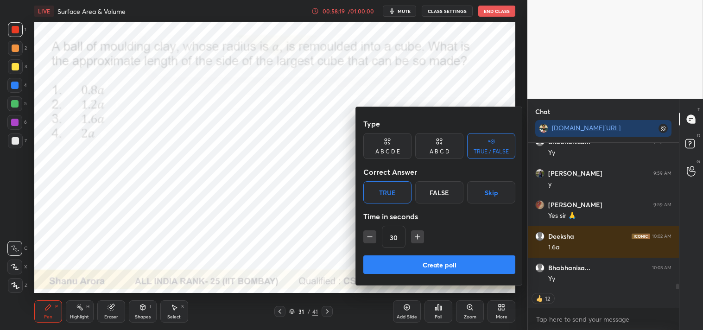
click at [404, 267] on button "Create poll" at bounding box center [440, 264] width 152 height 19
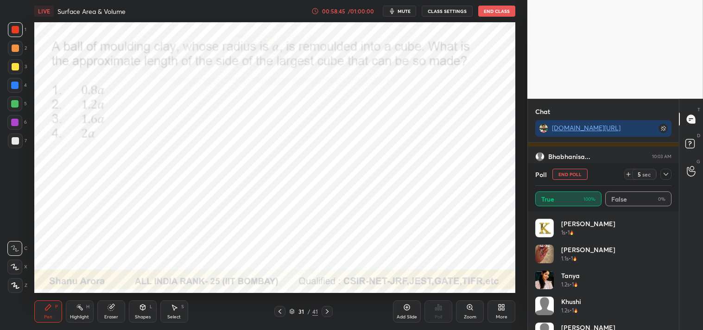
scroll to position [615, 0]
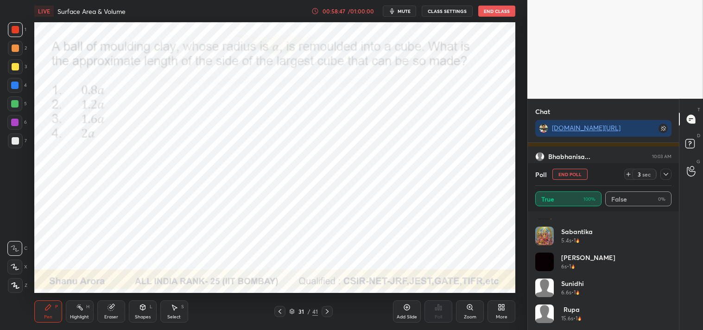
click at [577, 172] on button "End Poll" at bounding box center [570, 174] width 35 height 11
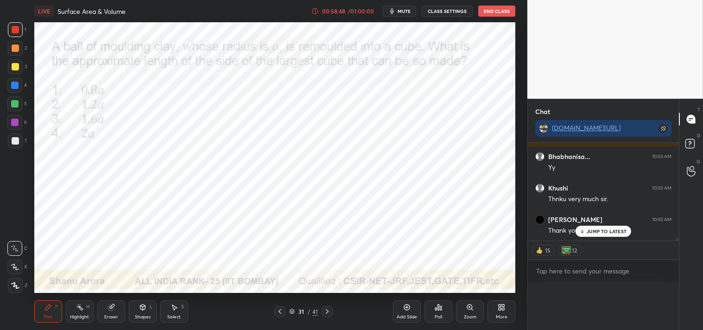
scroll to position [0, 0]
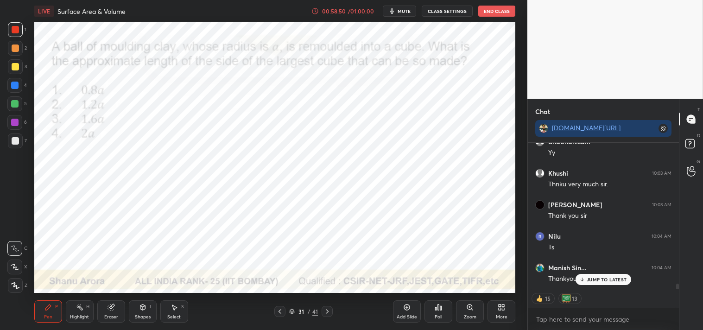
click at [405, 312] on div "Add Slide" at bounding box center [407, 311] width 28 height 22
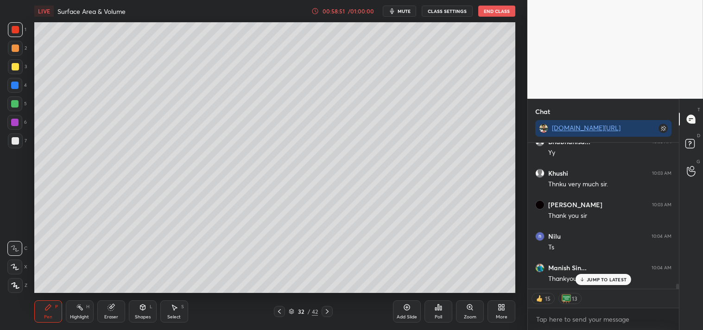
click at [14, 141] on div at bounding box center [15, 140] width 7 height 7
click at [20, 141] on div at bounding box center [15, 141] width 15 height 15
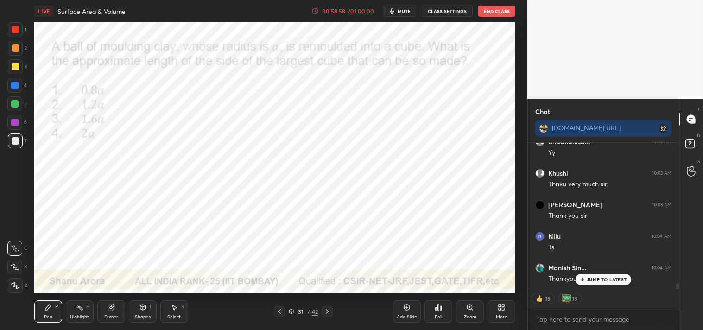
type textarea "x"
click at [592, 283] on div "JUMP TO LATEST" at bounding box center [604, 279] width 56 height 11
click at [401, 9] on button "mute" at bounding box center [399, 11] width 33 height 11
click at [436, 7] on button "CLASS SETTINGS" at bounding box center [447, 11] width 51 height 11
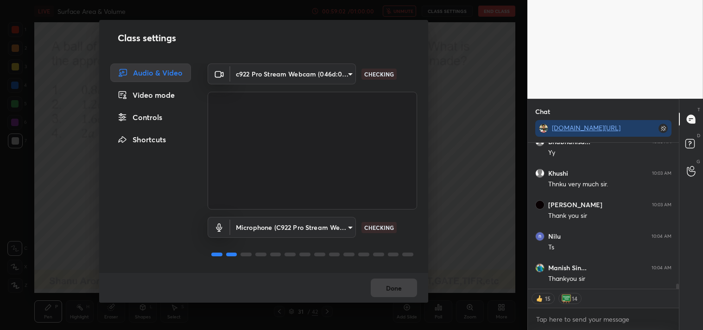
click at [312, 67] on body "1 2 3 4 5 6 7 C X Z C X Z E E Erase all H H LIVE Surface Area & Volume 00:59:02…" at bounding box center [351, 165] width 703 height 330
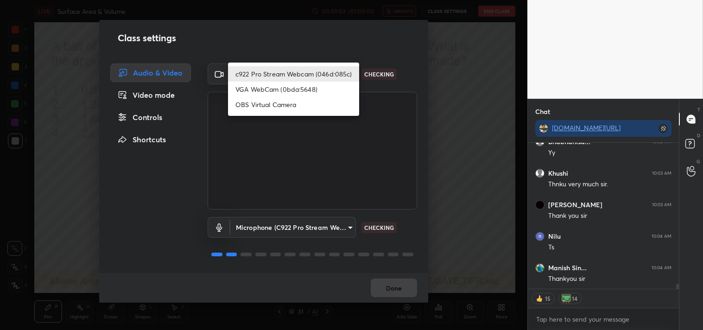
click at [281, 98] on li "OBS Virtual Camera" at bounding box center [293, 104] width 131 height 15
type input "64645b19d528b3ac785889237b1a364f3b7ccd5da23f372116afb1703458f4fd"
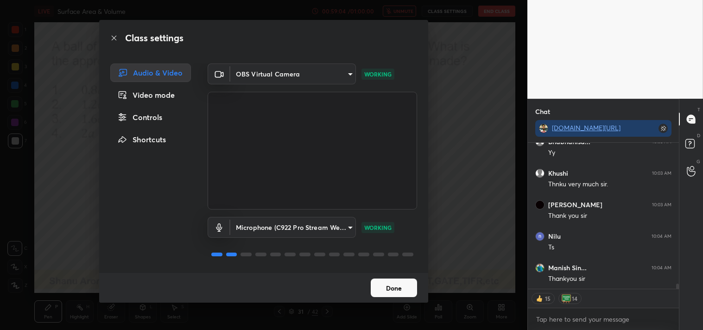
click at [391, 289] on button "Done" at bounding box center [394, 288] width 46 height 19
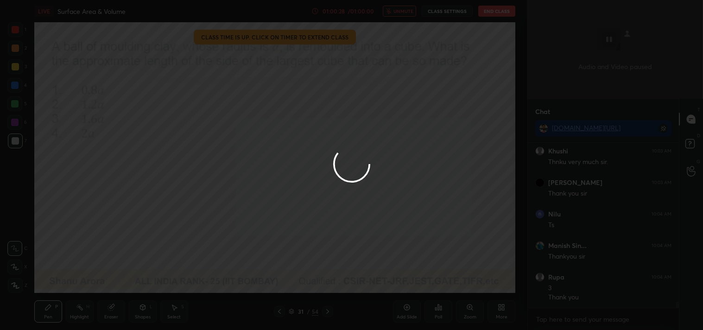
scroll to position [162, 148]
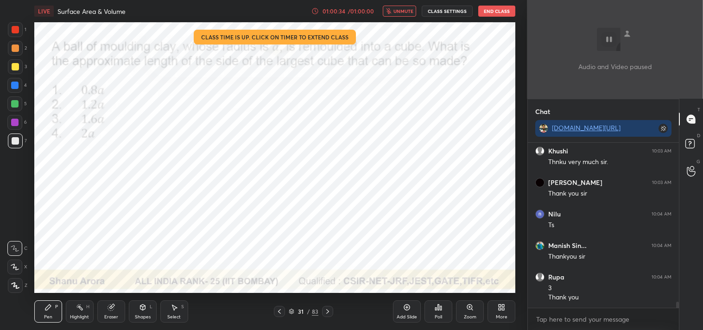
click at [498, 11] on button "End Class" at bounding box center [497, 11] width 37 height 11
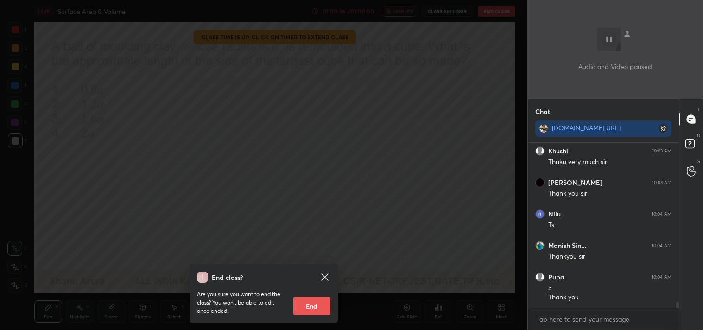
click at [299, 305] on button "End" at bounding box center [312, 306] width 37 height 19
type textarea "x"
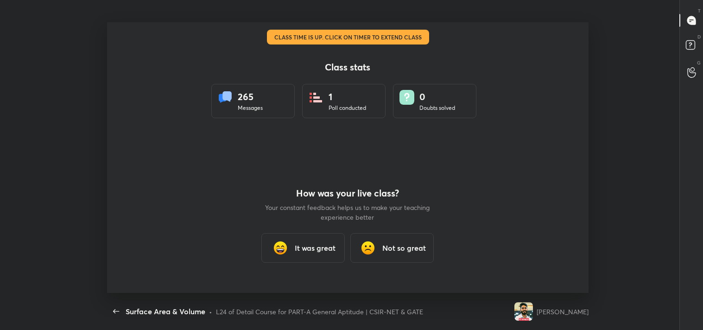
scroll to position [0, 0]
